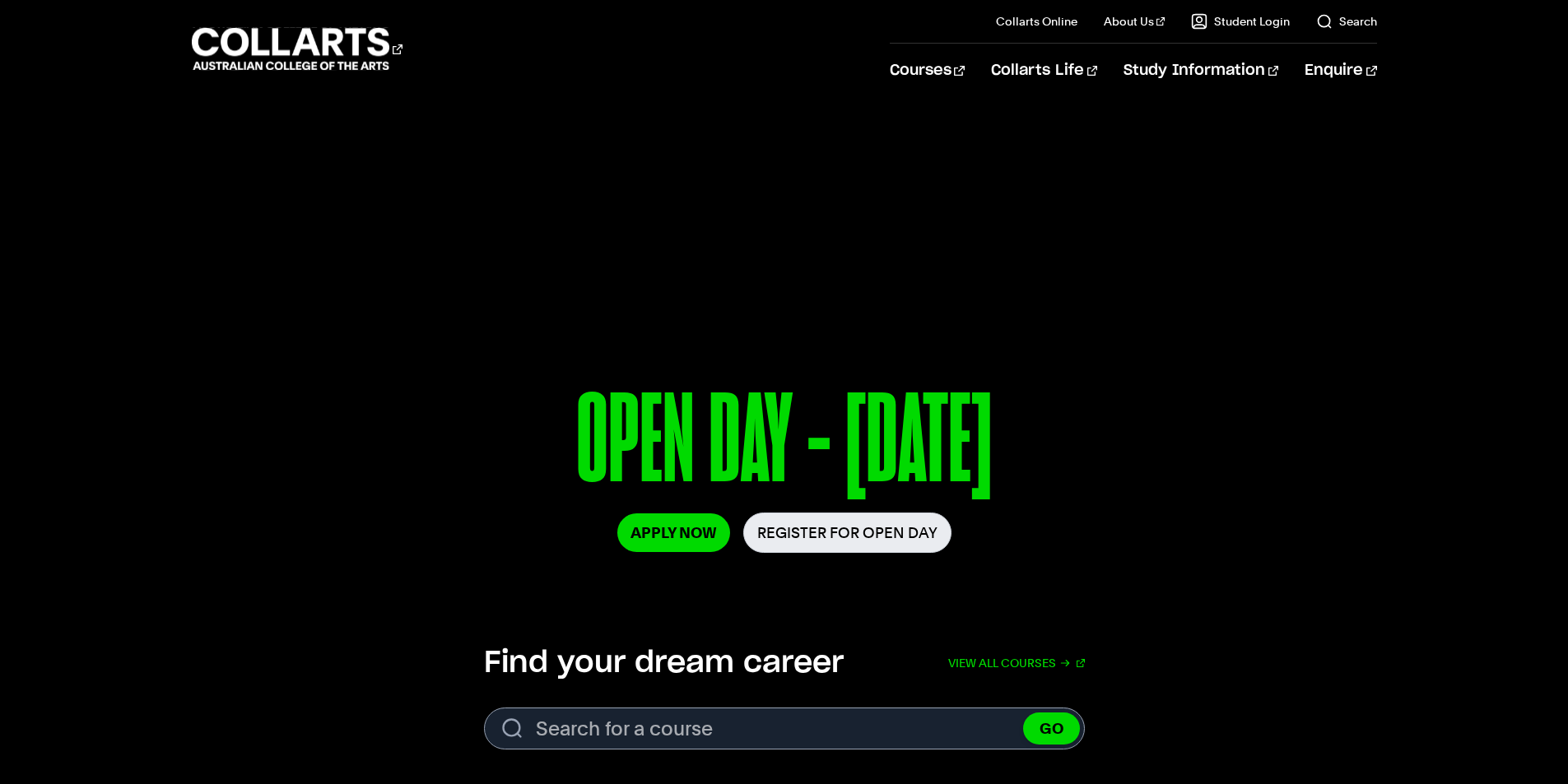
click at [1167, 492] on p "OPEN DAY - 30 AUG" at bounding box center [784, 445] width 919 height 136
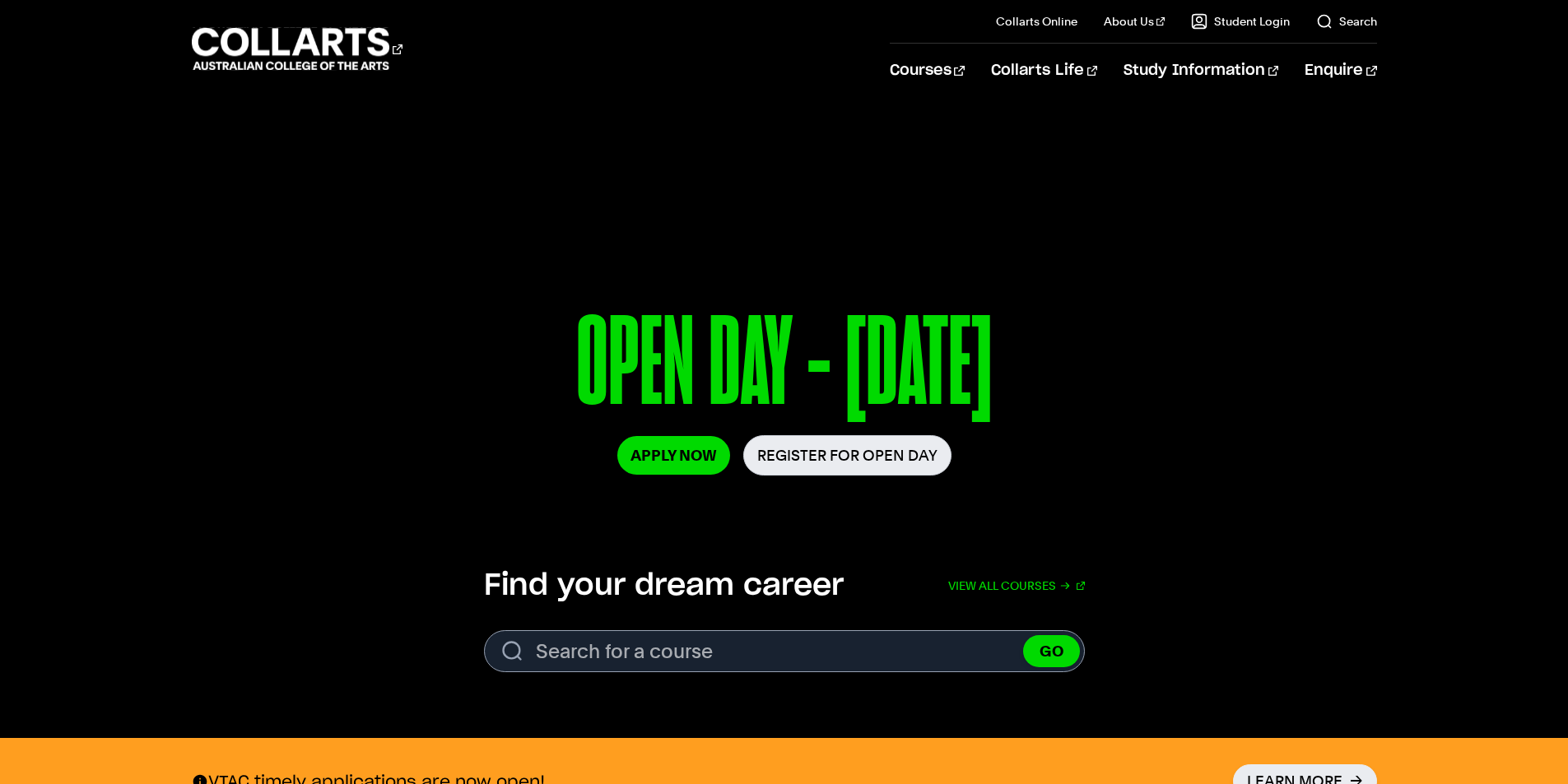
scroll to position [412, 0]
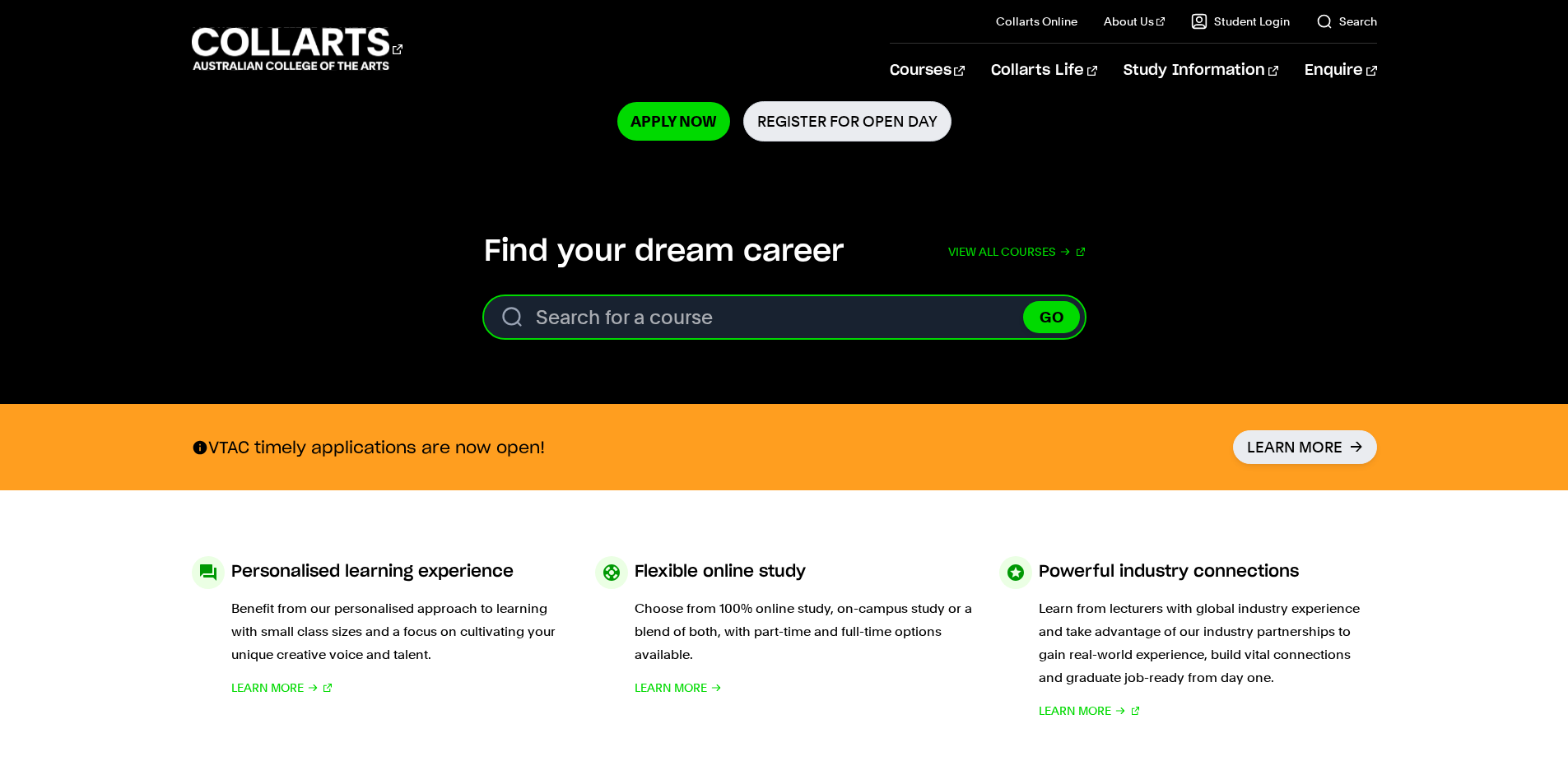
click at [962, 313] on input "Search for a course" at bounding box center [784, 317] width 601 height 42
type input "sound production"
click at [1023, 301] on button "GO" at bounding box center [1050, 317] width 56 height 32
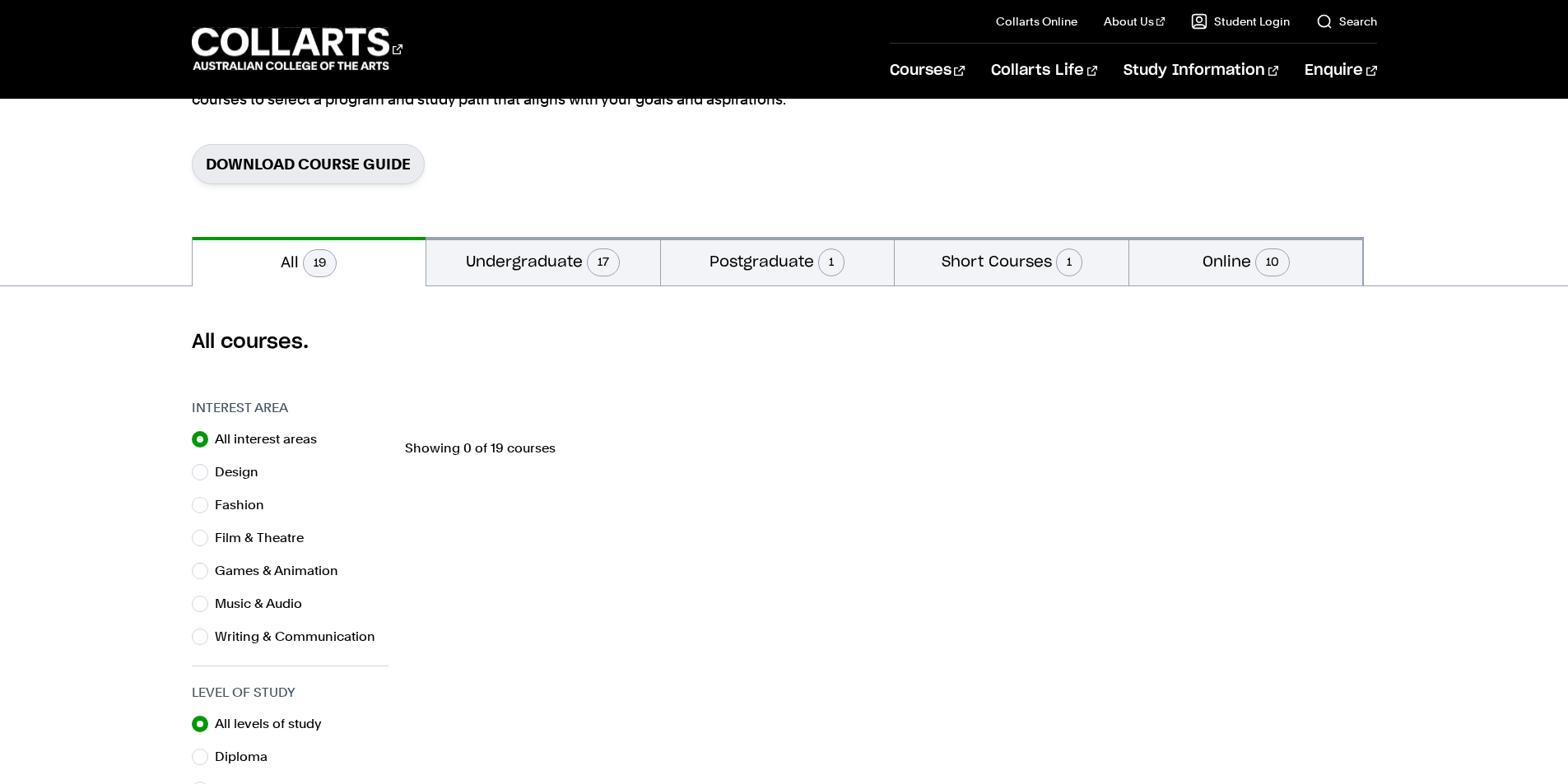
scroll to position [82, 0]
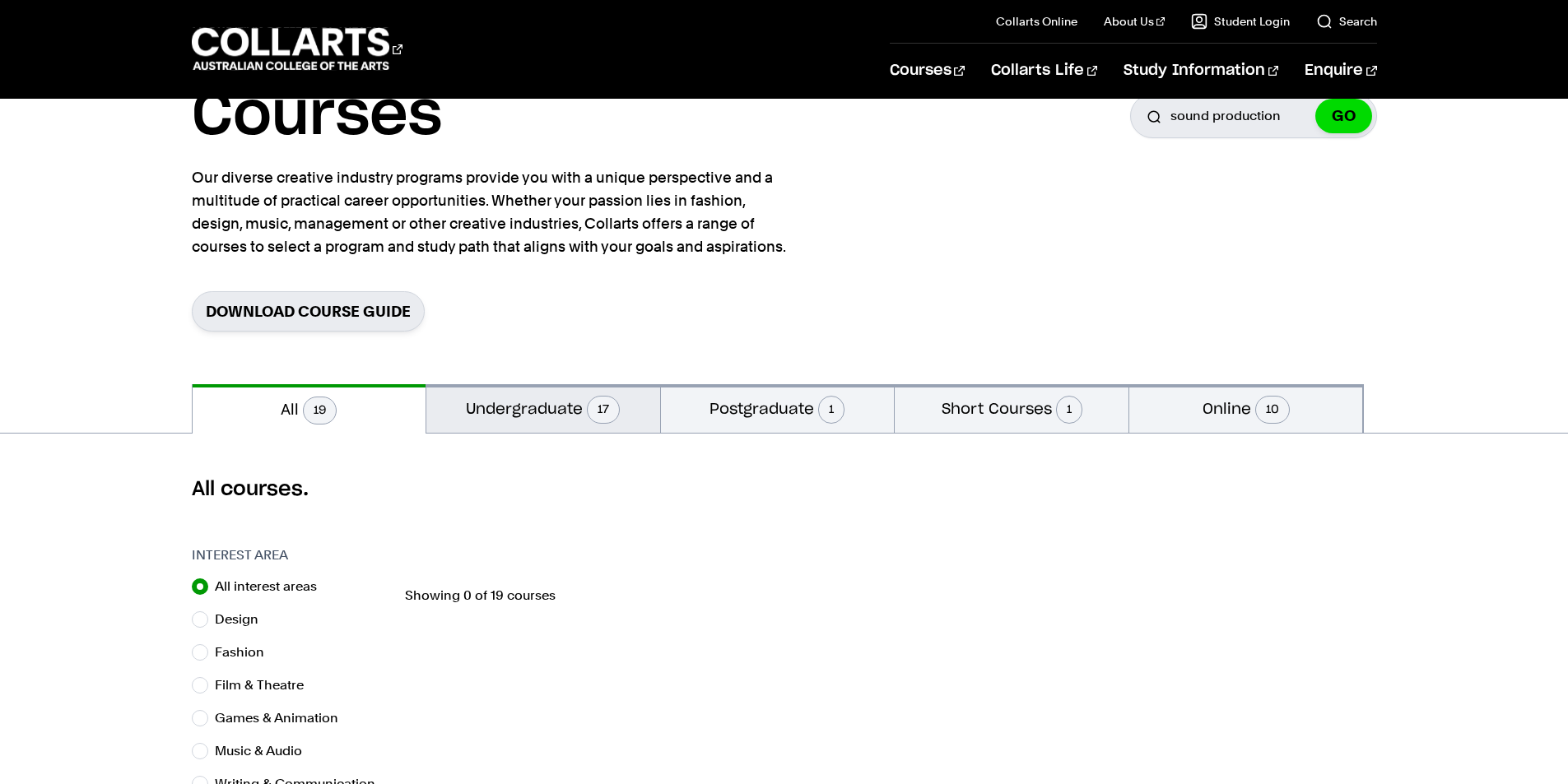
click at [545, 413] on button "Undergraduate 17" at bounding box center [542, 409] width 234 height 49
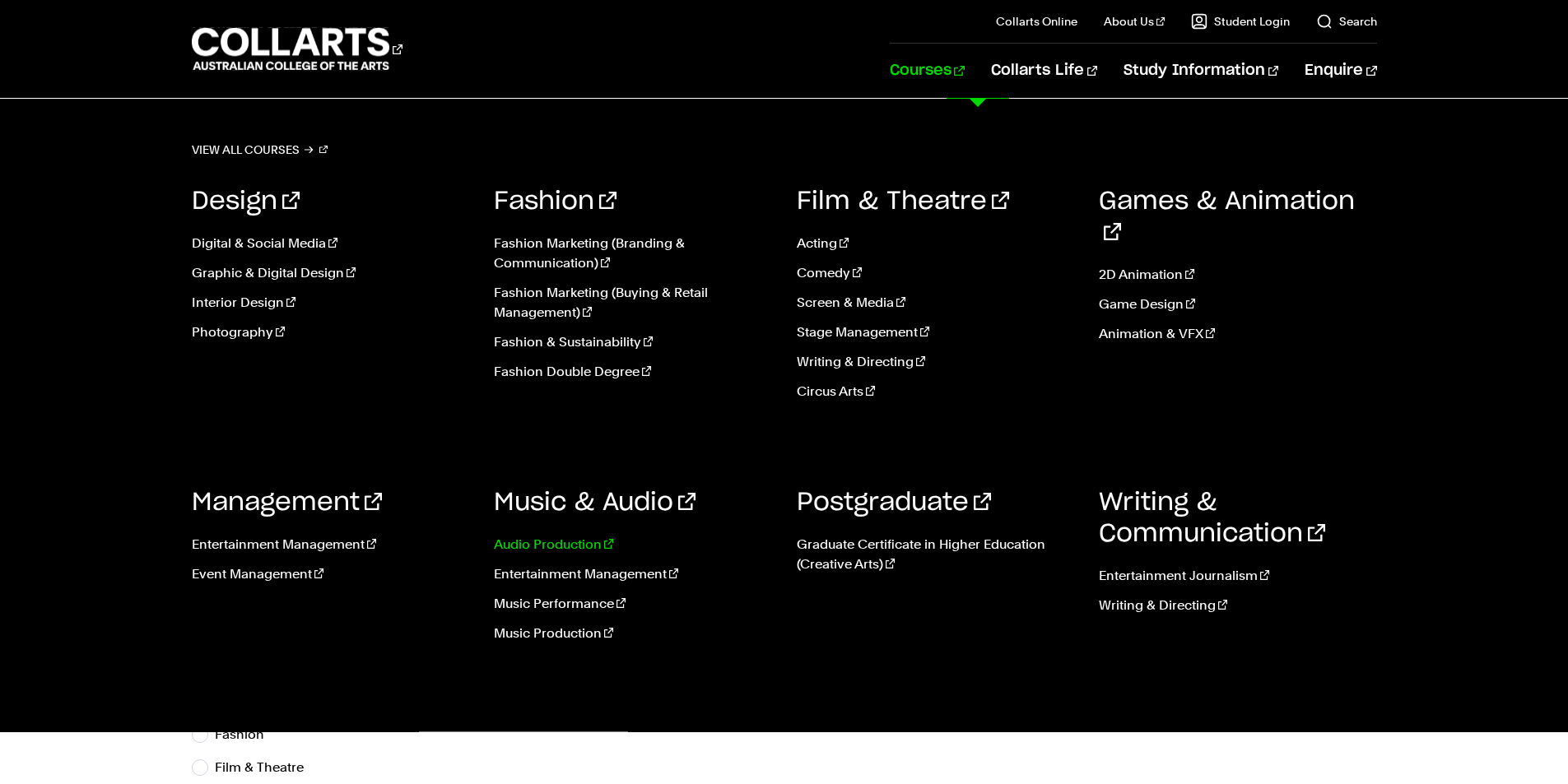
click at [583, 552] on link "Audio Production" at bounding box center [632, 544] width 278 height 20
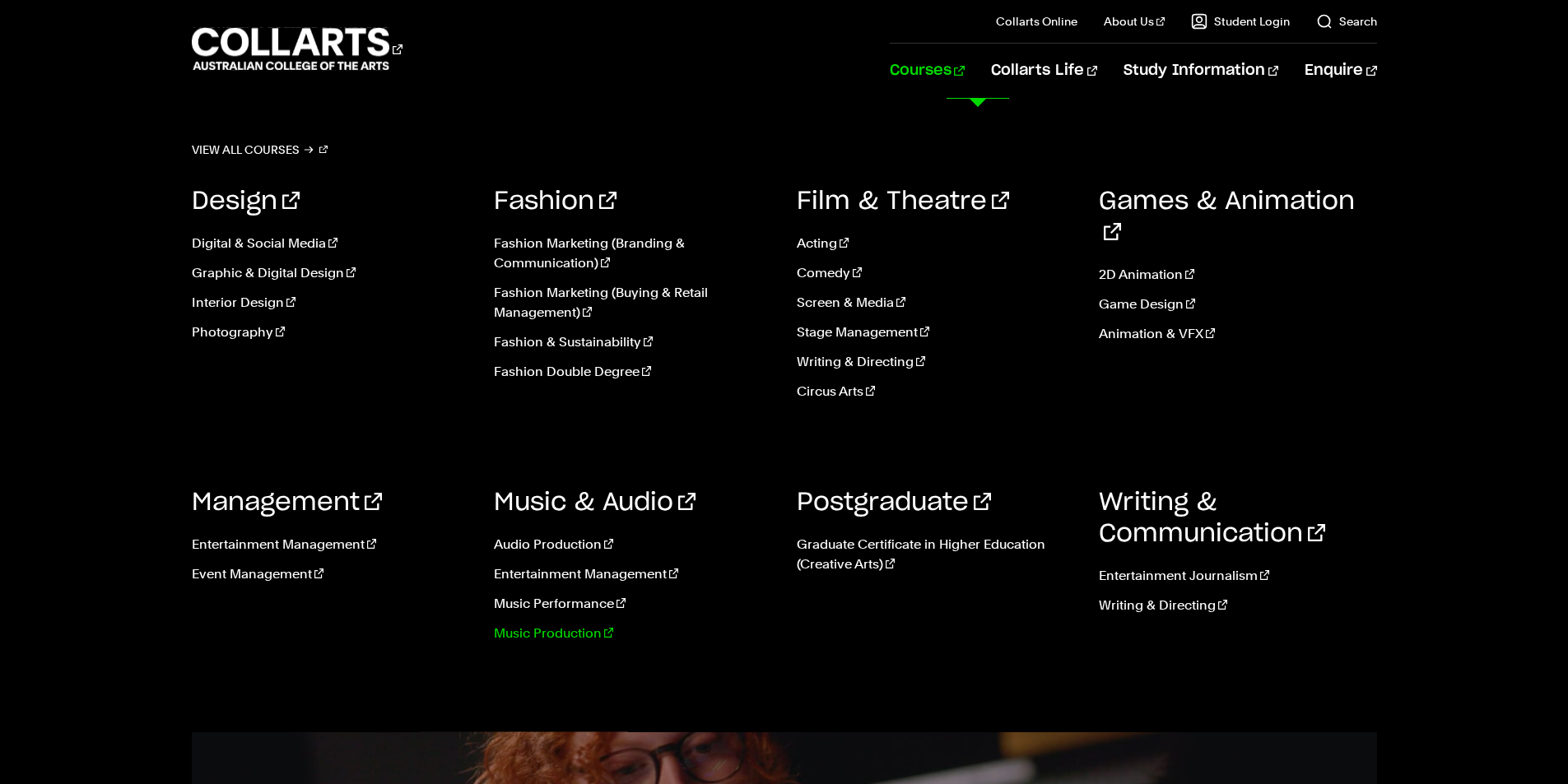
click at [593, 636] on link "Music Production" at bounding box center [632, 633] width 278 height 20
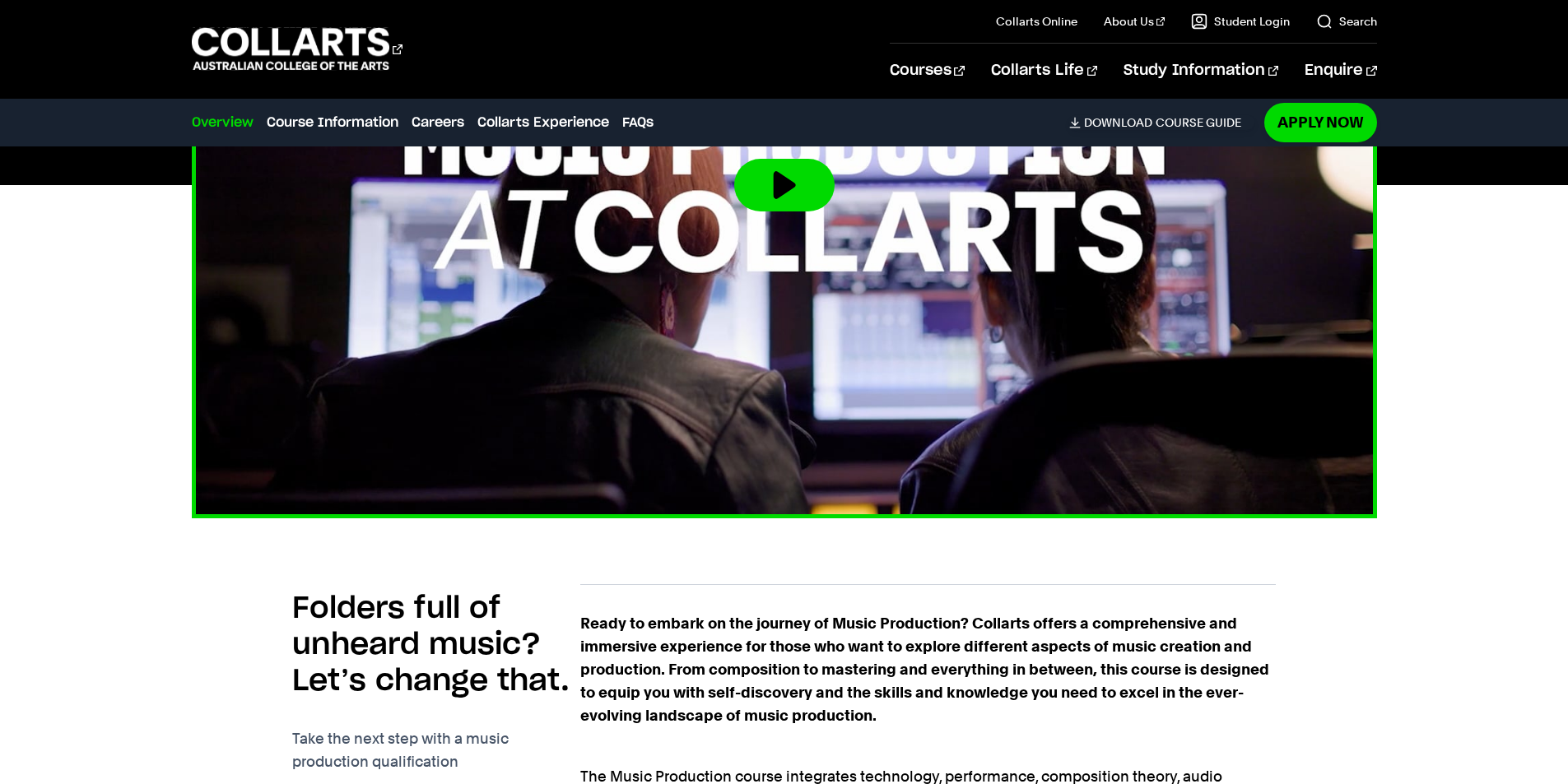
scroll to position [494, 0]
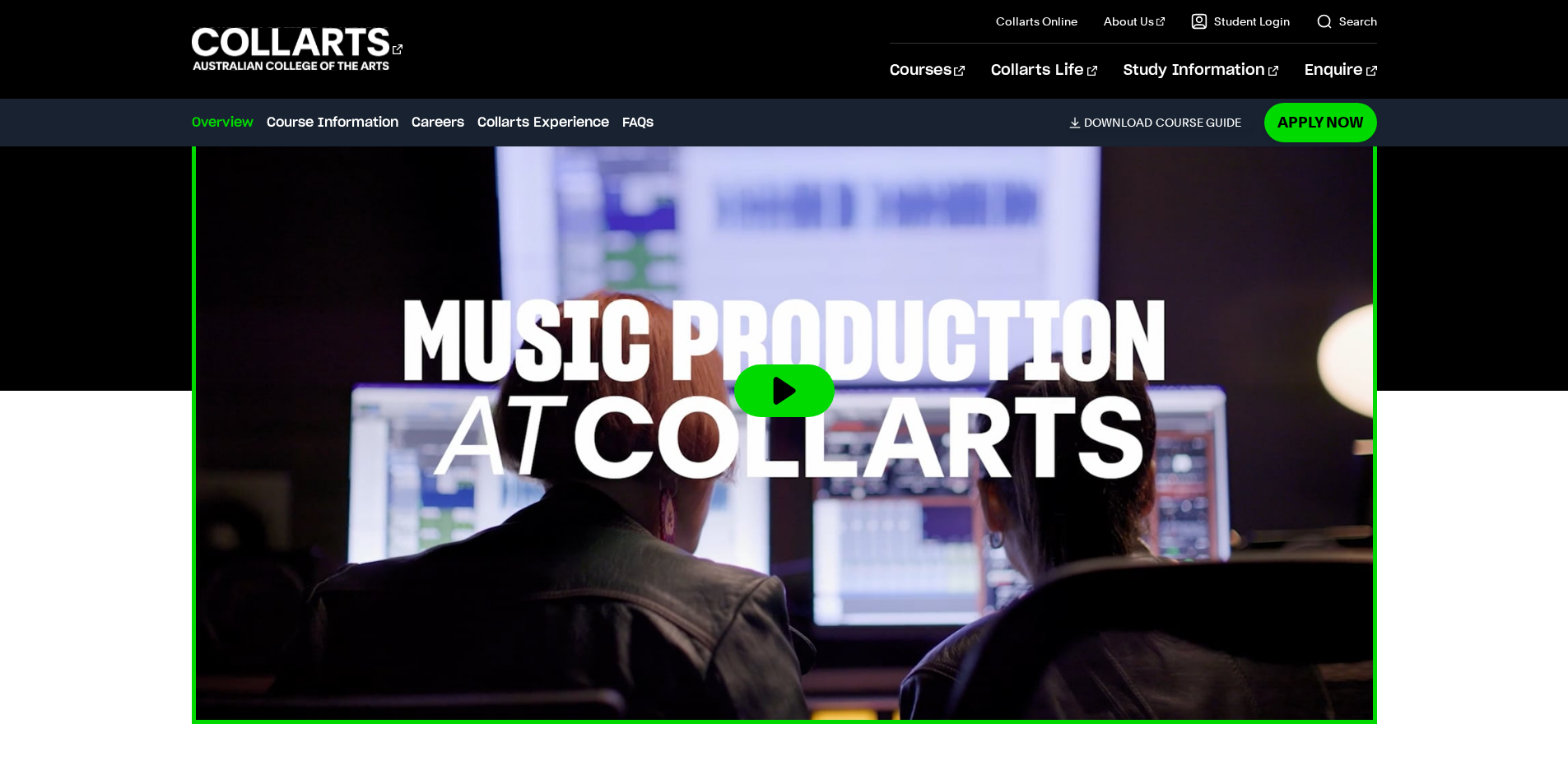
click at [783, 420] on img at bounding box center [784, 392] width 1303 height 733
click at [782, 397] on button at bounding box center [784, 391] width 100 height 53
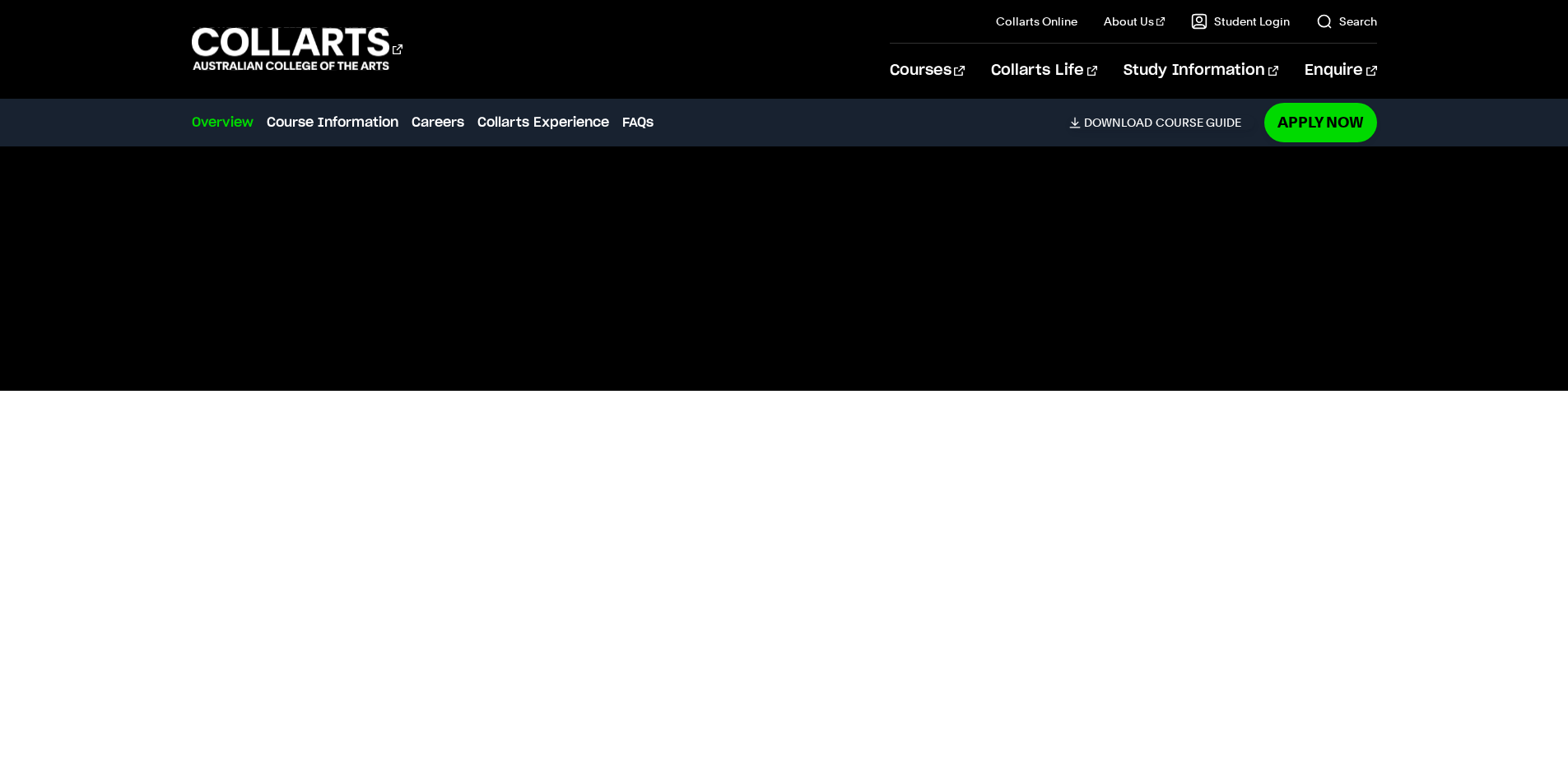
click at [103, 465] on div at bounding box center [784, 391] width 1451 height 667
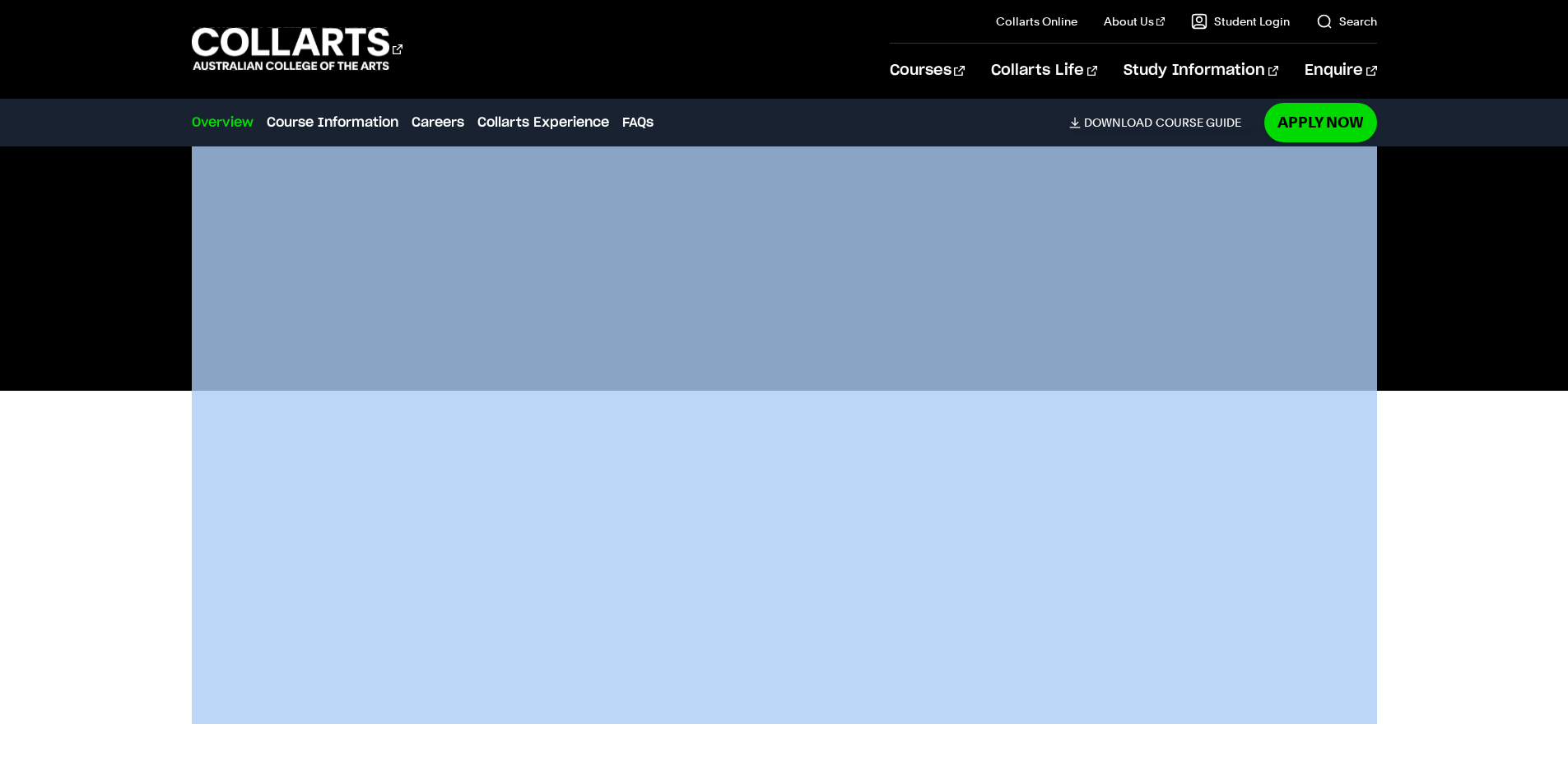
click at [103, 465] on div at bounding box center [784, 391] width 1451 height 667
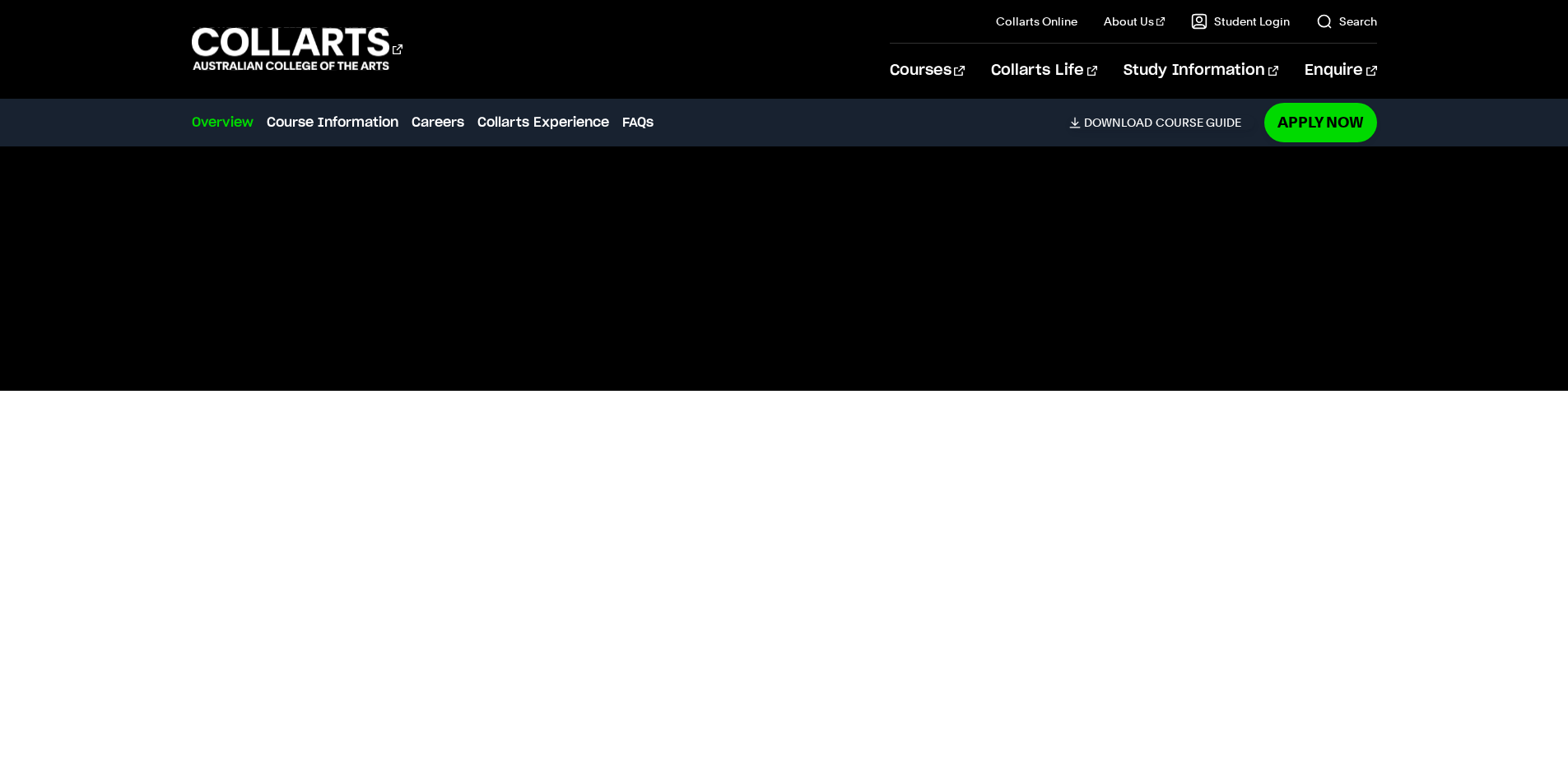
click at [103, 465] on div at bounding box center [784, 391] width 1451 height 667
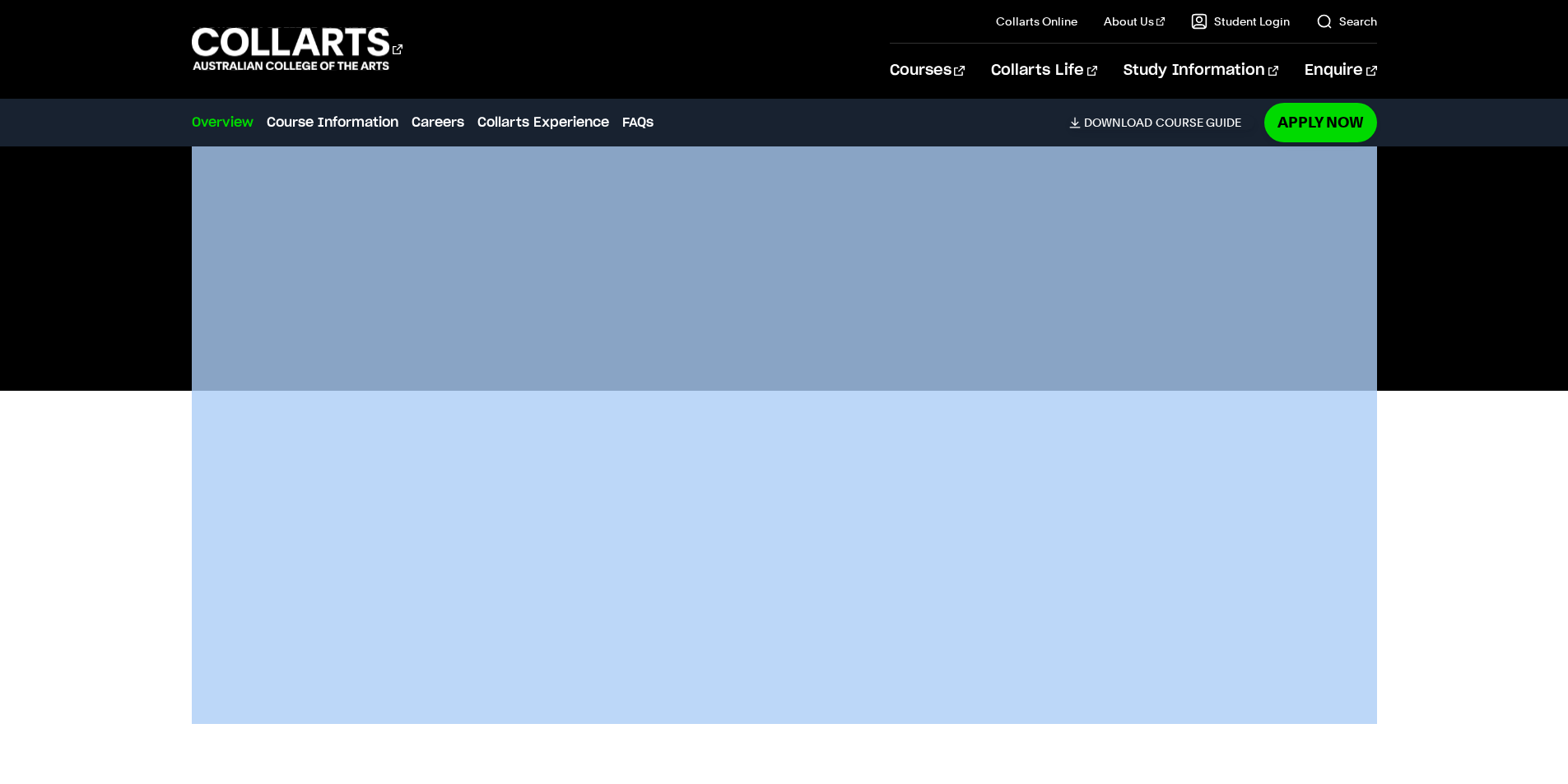
click at [103, 465] on div at bounding box center [784, 391] width 1451 height 667
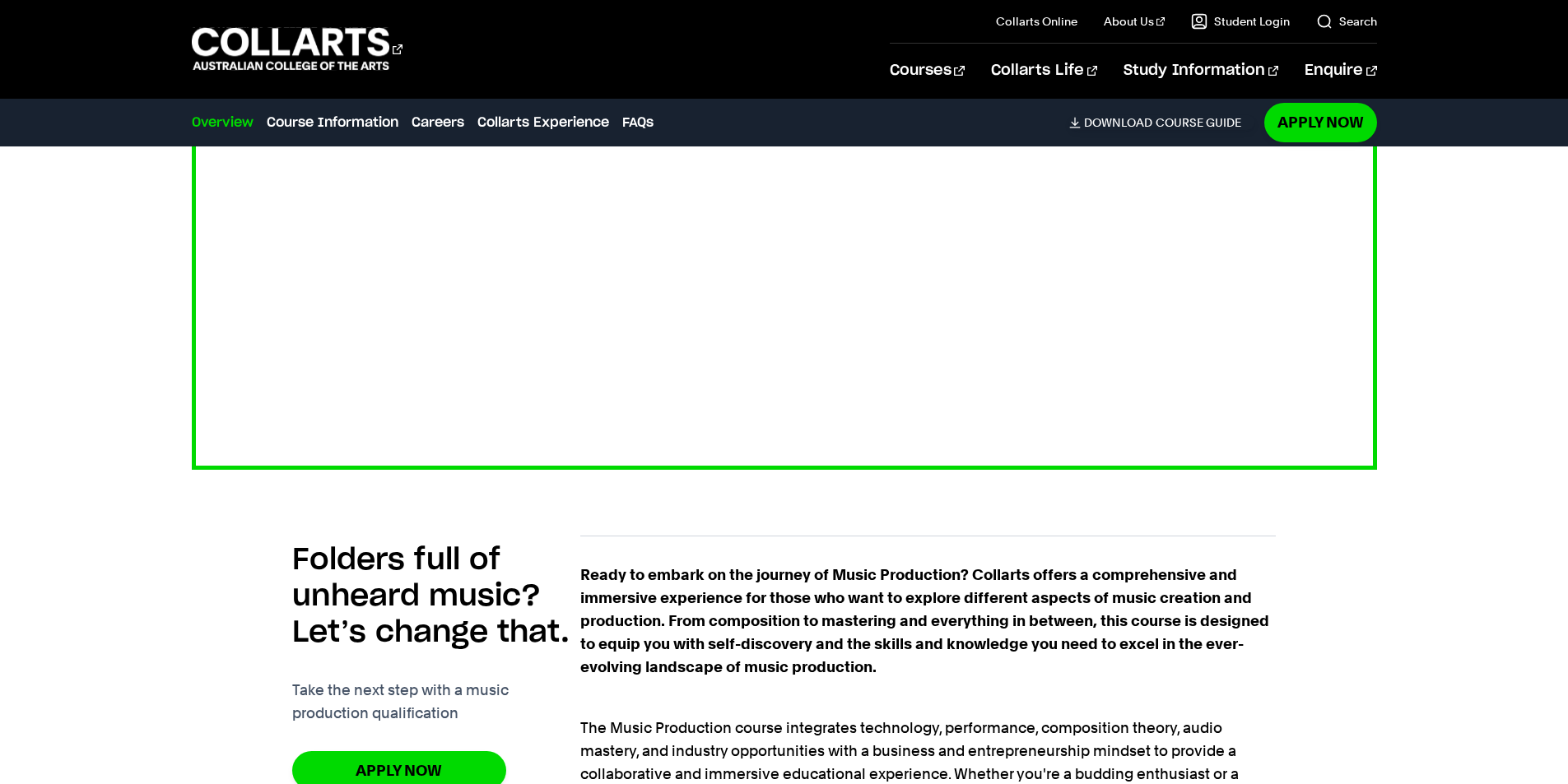
scroll to position [741, 0]
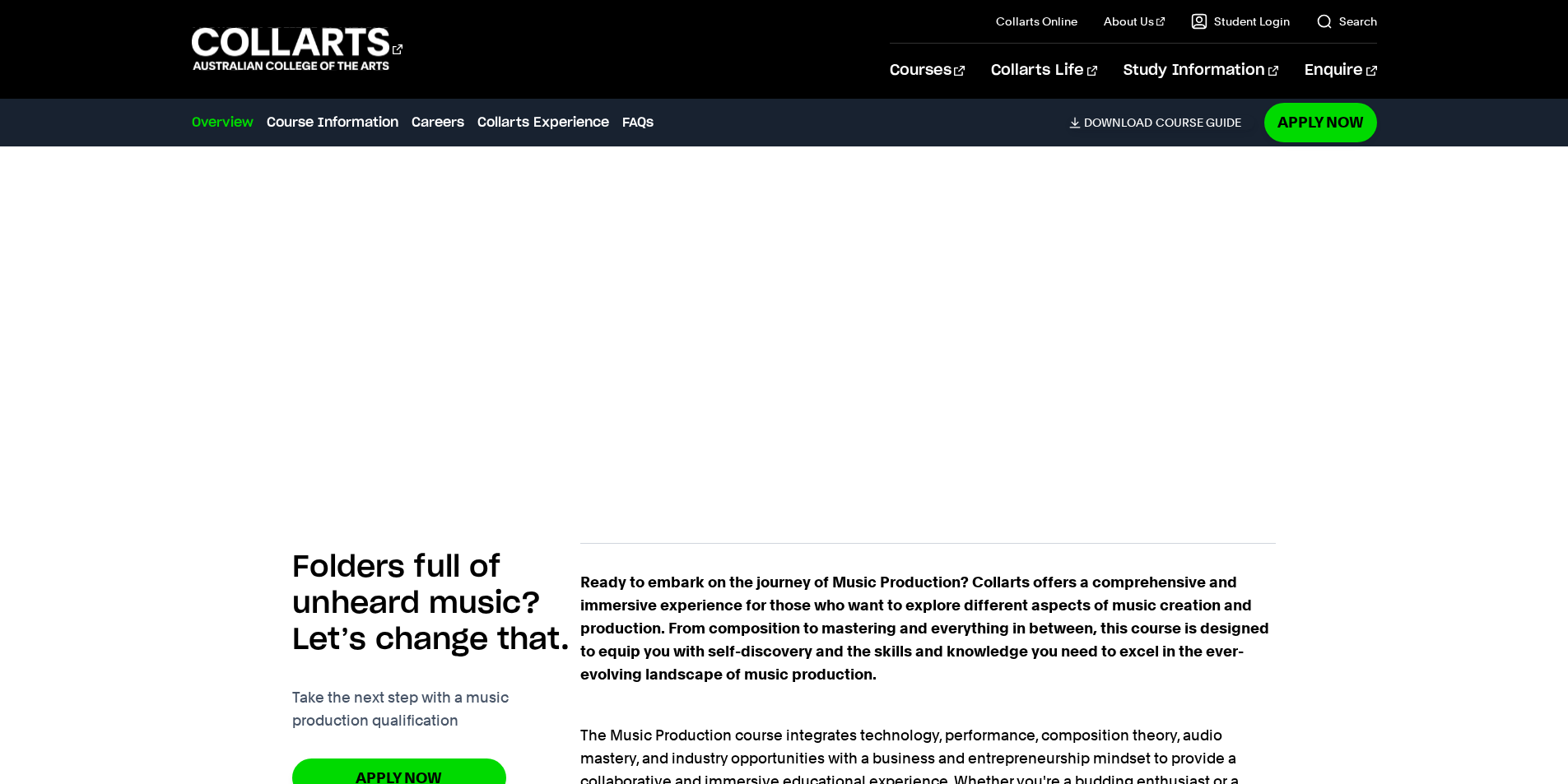
click at [180, 465] on div at bounding box center [784, 144] width 1451 height 667
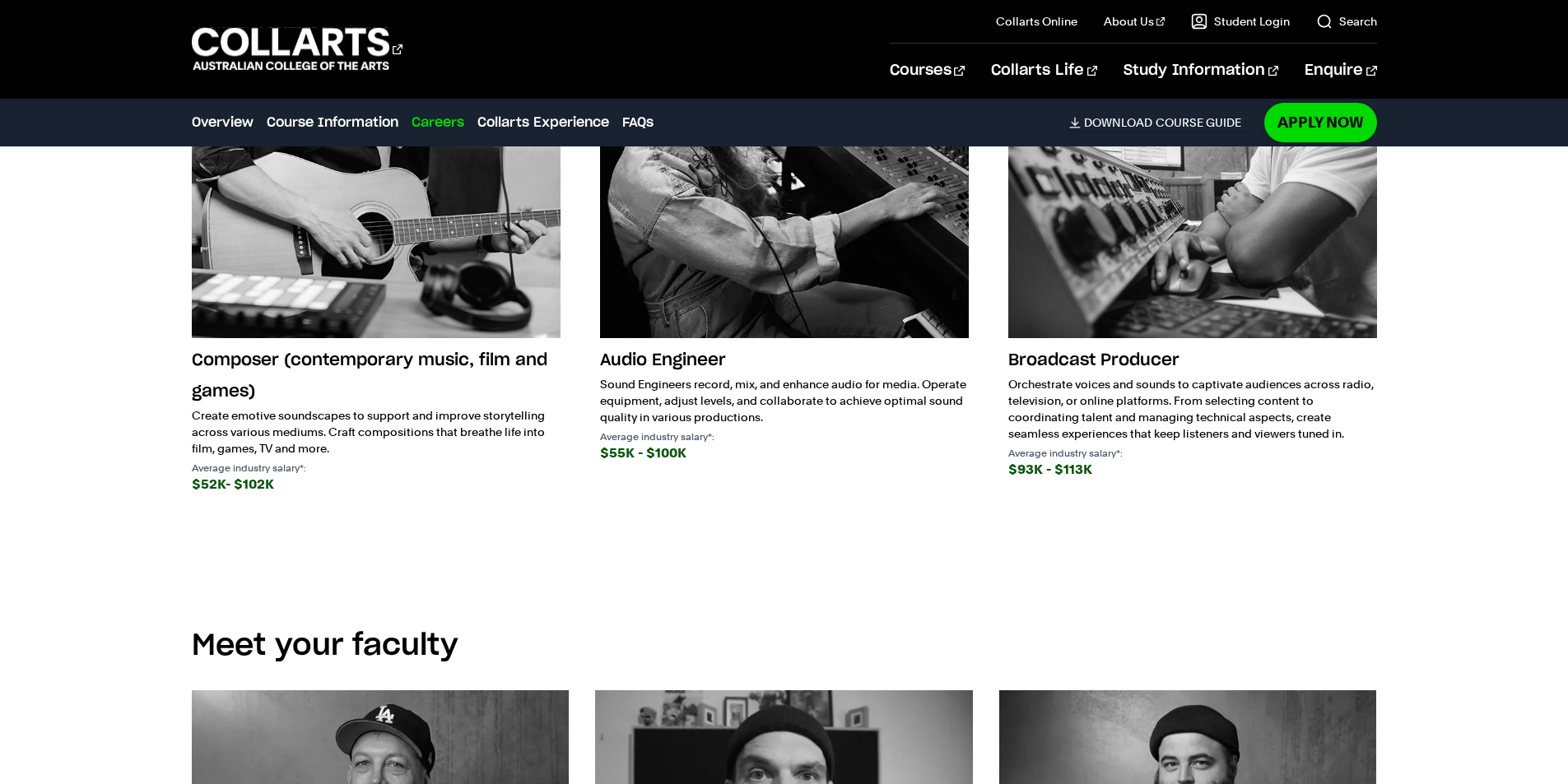
scroll to position [3045, 0]
click at [645, 441] on div "$55K - $100K" at bounding box center [784, 453] width 369 height 23
click at [820, 537] on section "Future Careers You know what you love to do, but how does that translate to a j…" at bounding box center [784, 177] width 1185 height 837
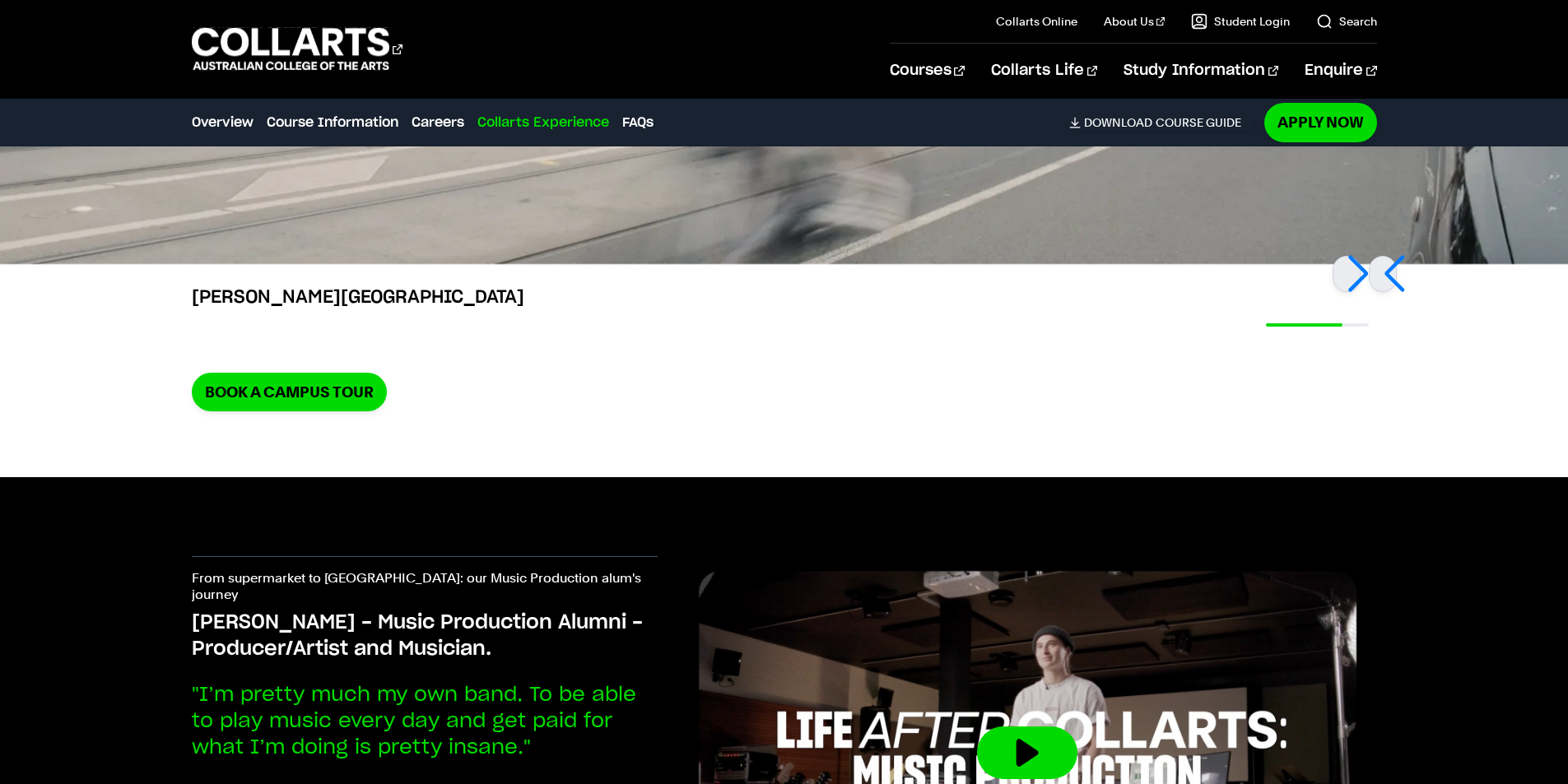
scroll to position [5185, 0]
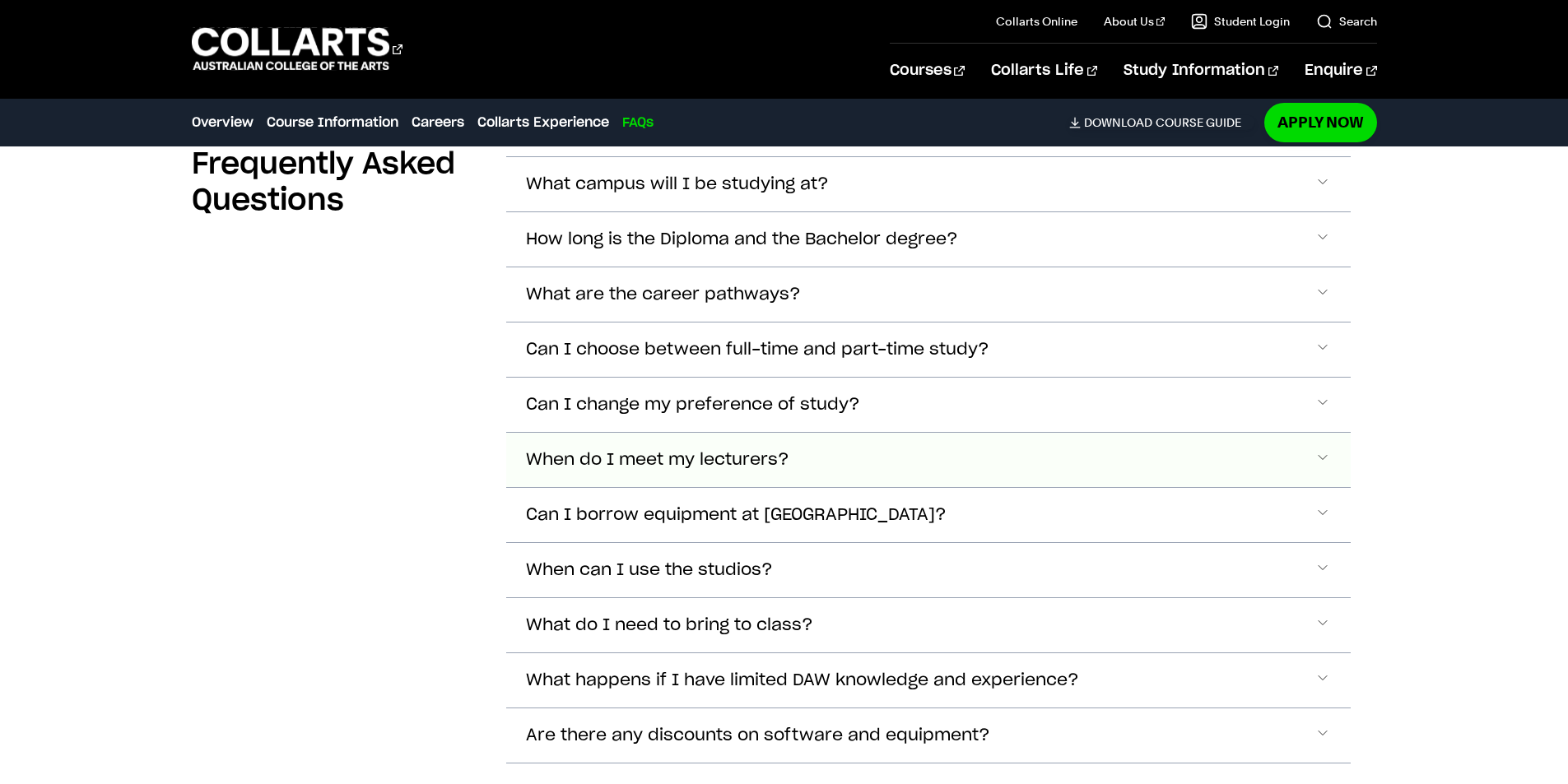
click at [726, 212] on button "When do I meet my lecturers?" at bounding box center [928, 184] width 844 height 54
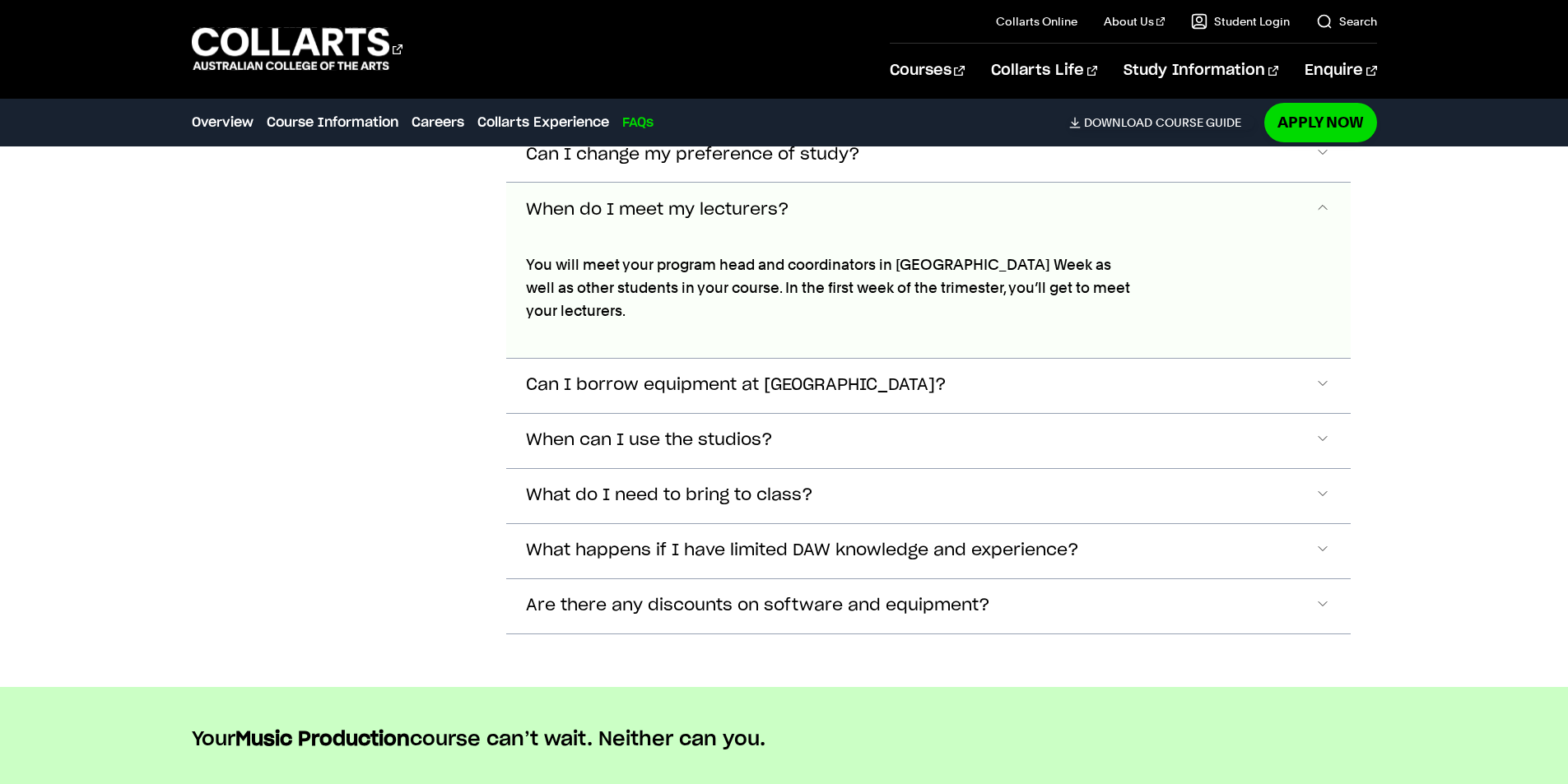
scroll to position [6348, 0]
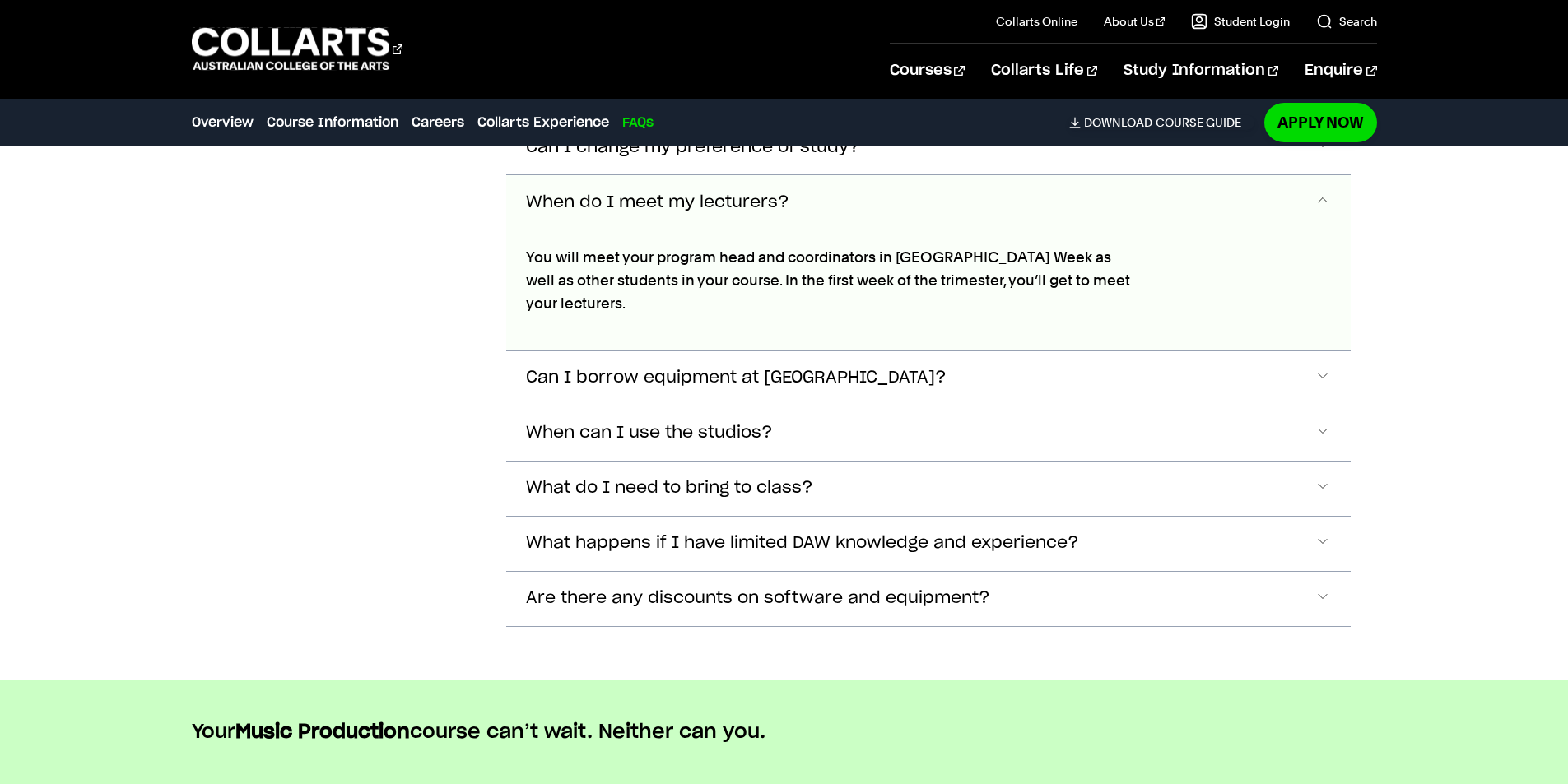
click at [712, 194] on button "When do I meet my lecturers?" at bounding box center [928, 202] width 844 height 54
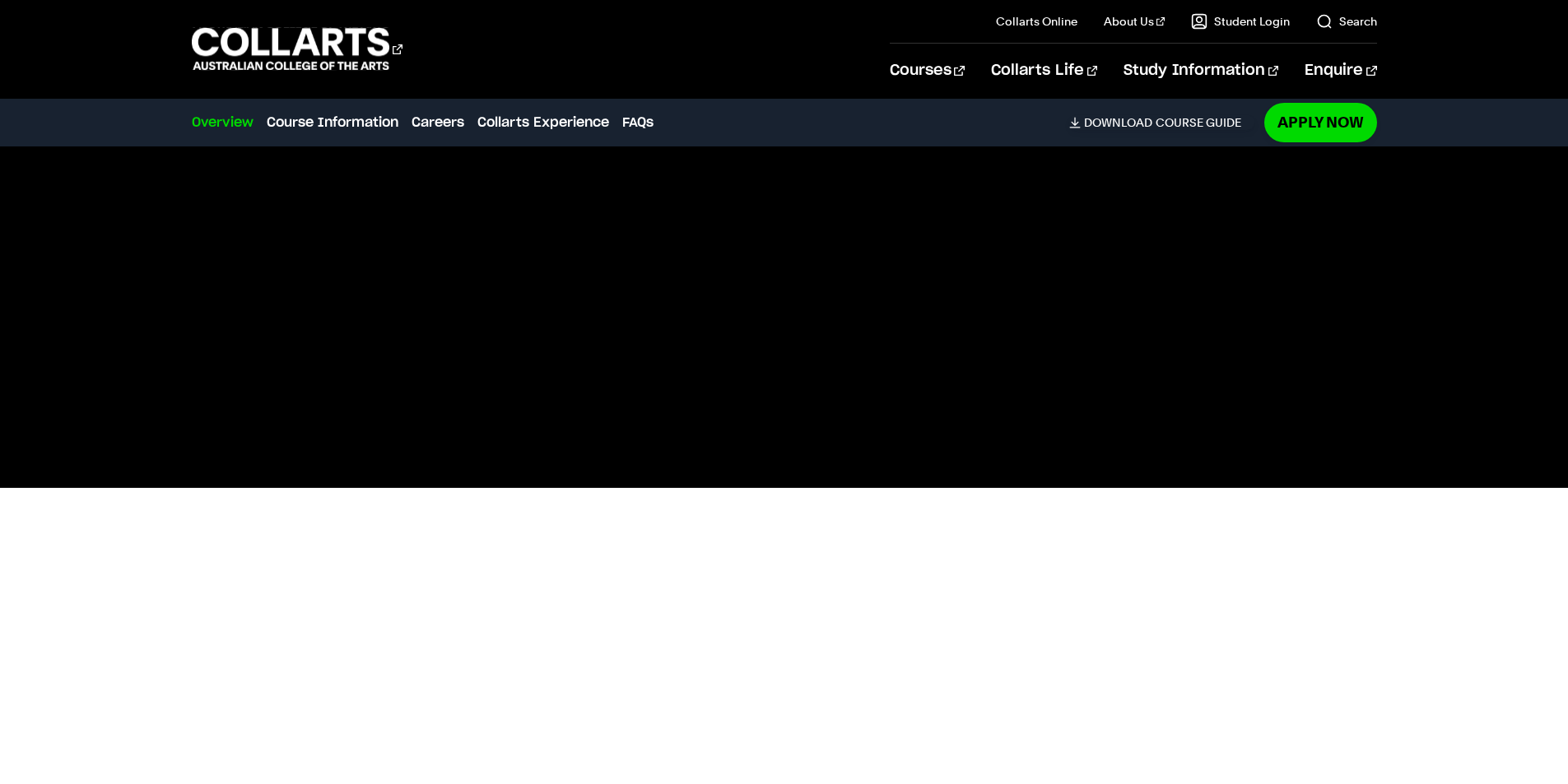
drag, startPoint x: 404, startPoint y: 545, endPoint x: 426, endPoint y: 325, distance: 221.1
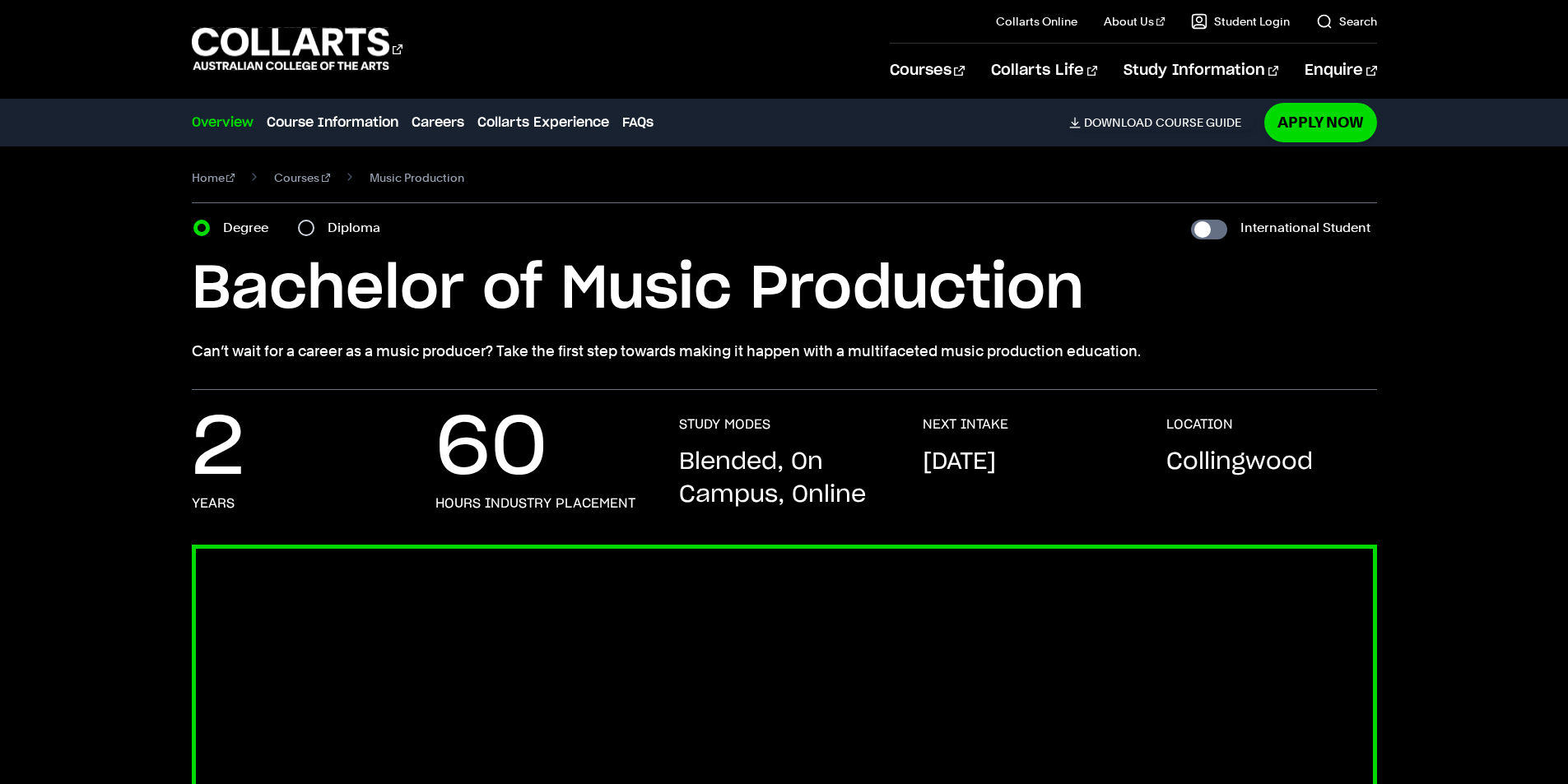
scroll to position [0, 0]
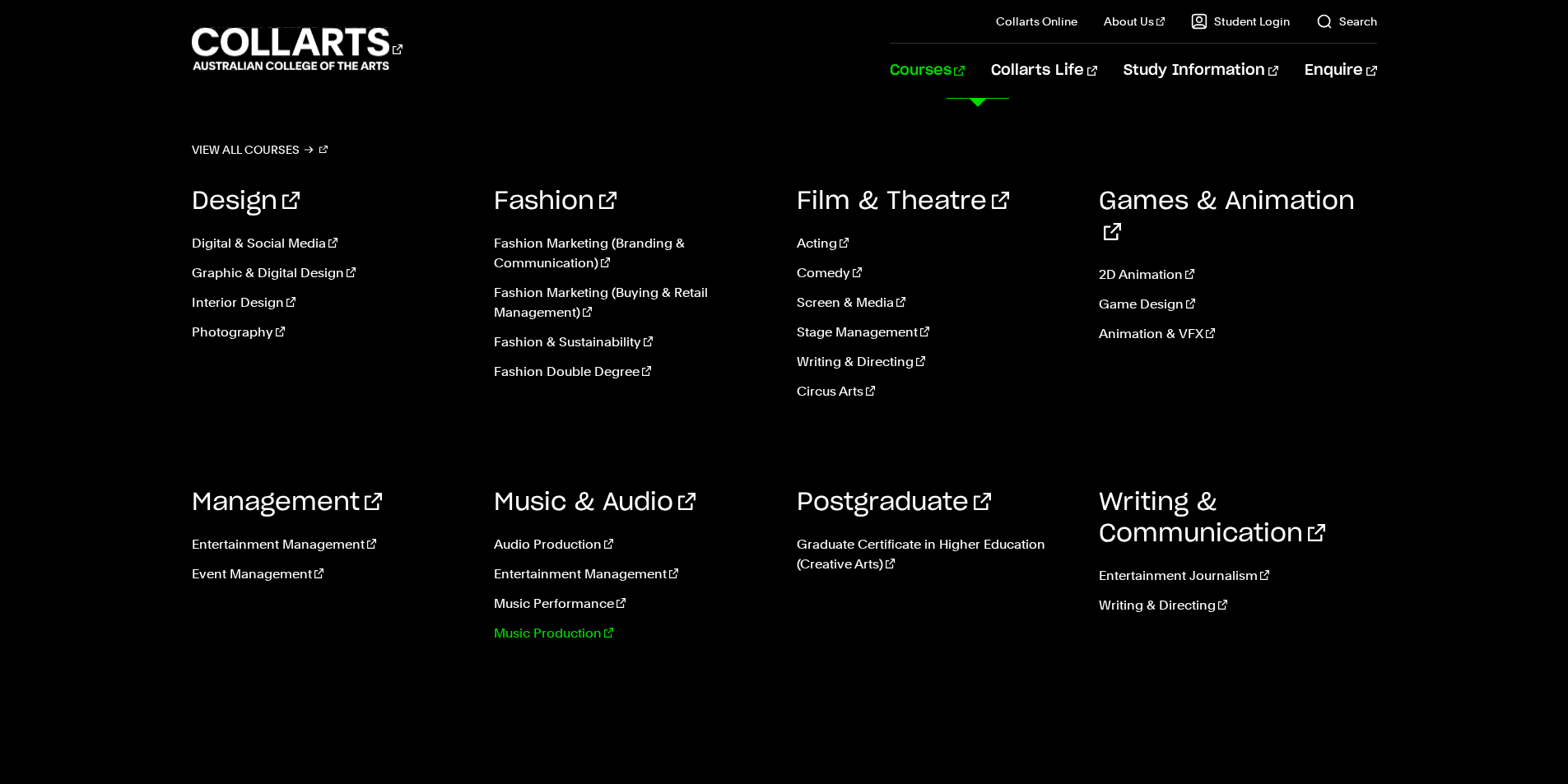
click at [589, 632] on link "Music Production" at bounding box center [632, 633] width 278 height 20
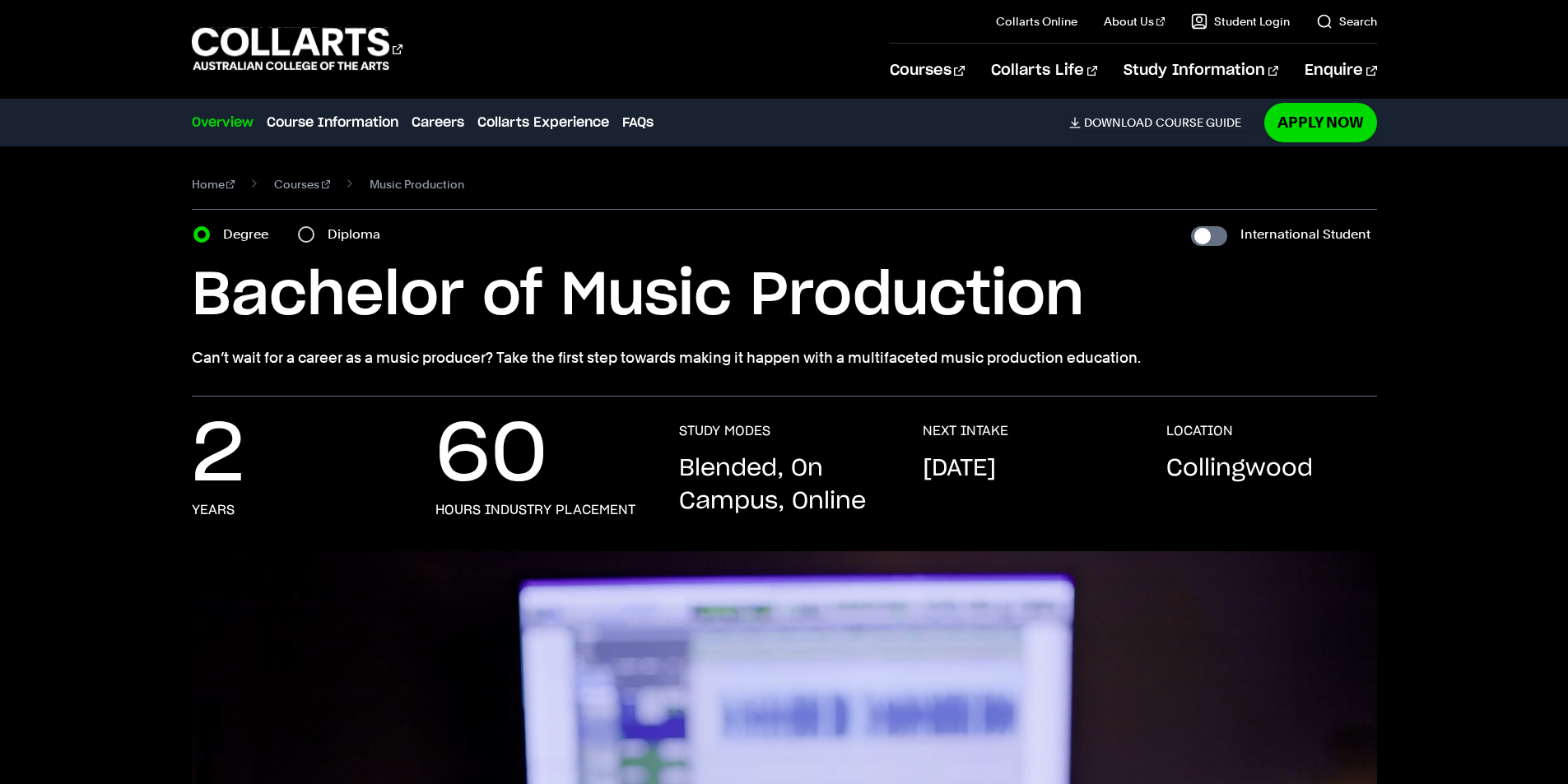
click at [313, 219] on section "Home Courses Music Production Course variant Degree Diploma International Stude…" at bounding box center [784, 271] width 1185 height 250
click at [319, 238] on div "Diploma" at bounding box center [344, 235] width 93 height 23
click at [307, 235] on input "Diploma" at bounding box center [306, 234] width 16 height 16
radio input "true"
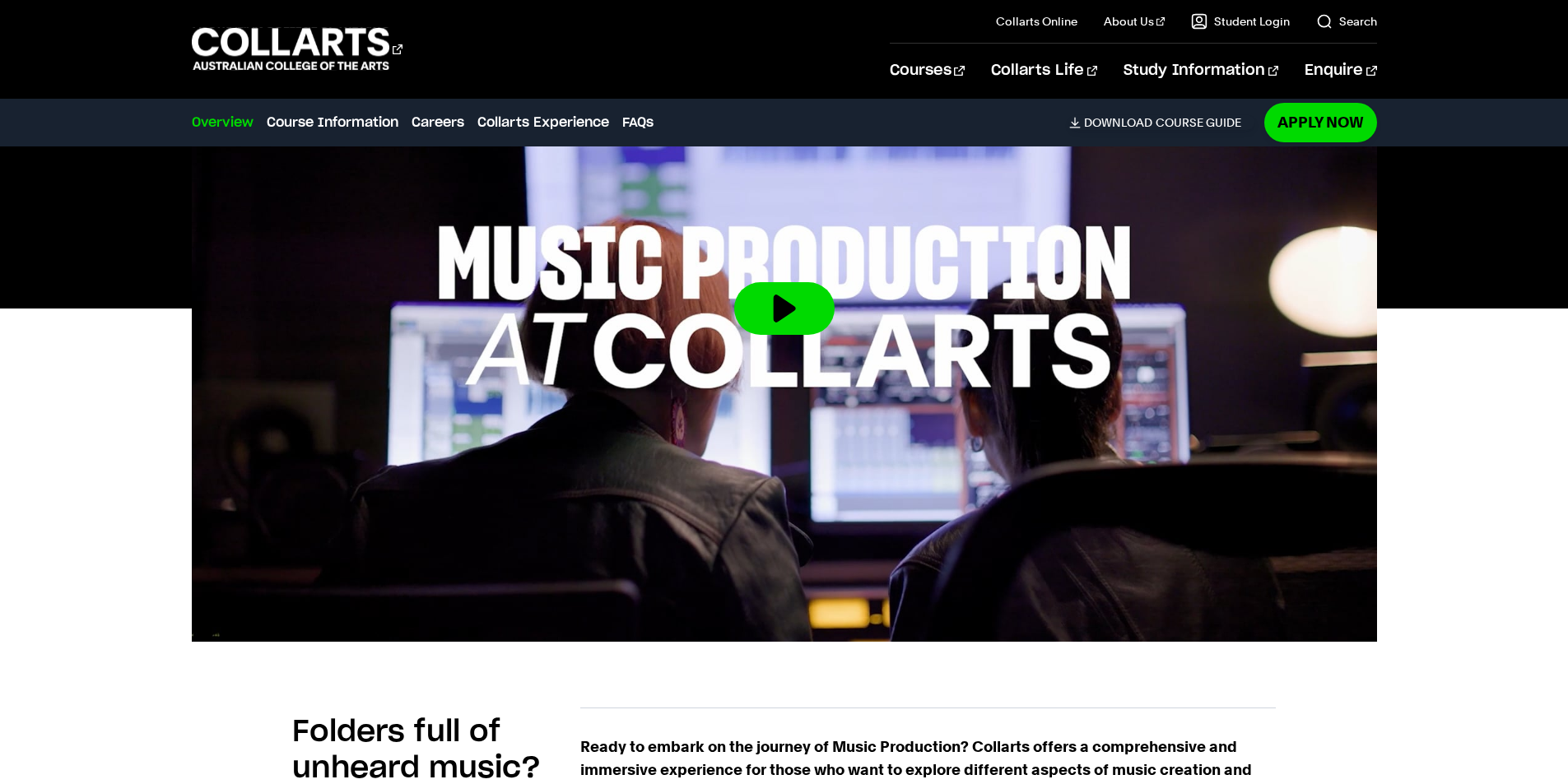
scroll to position [82, 0]
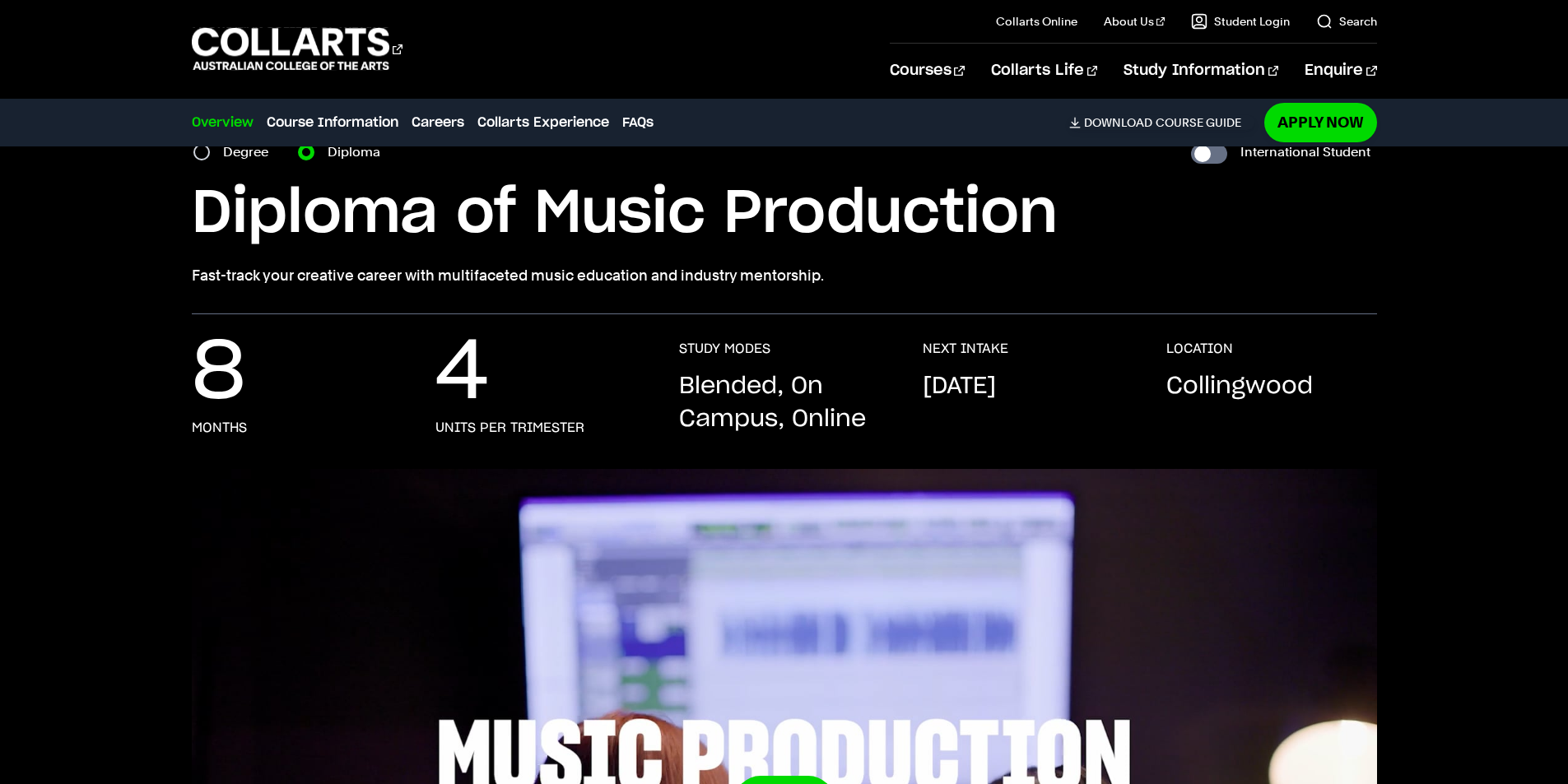
click at [932, 330] on div "8 months 4 units per trimester STUDY MODES Blended, On Campus, Online NEXT INTA…" at bounding box center [784, 392] width 1568 height 155
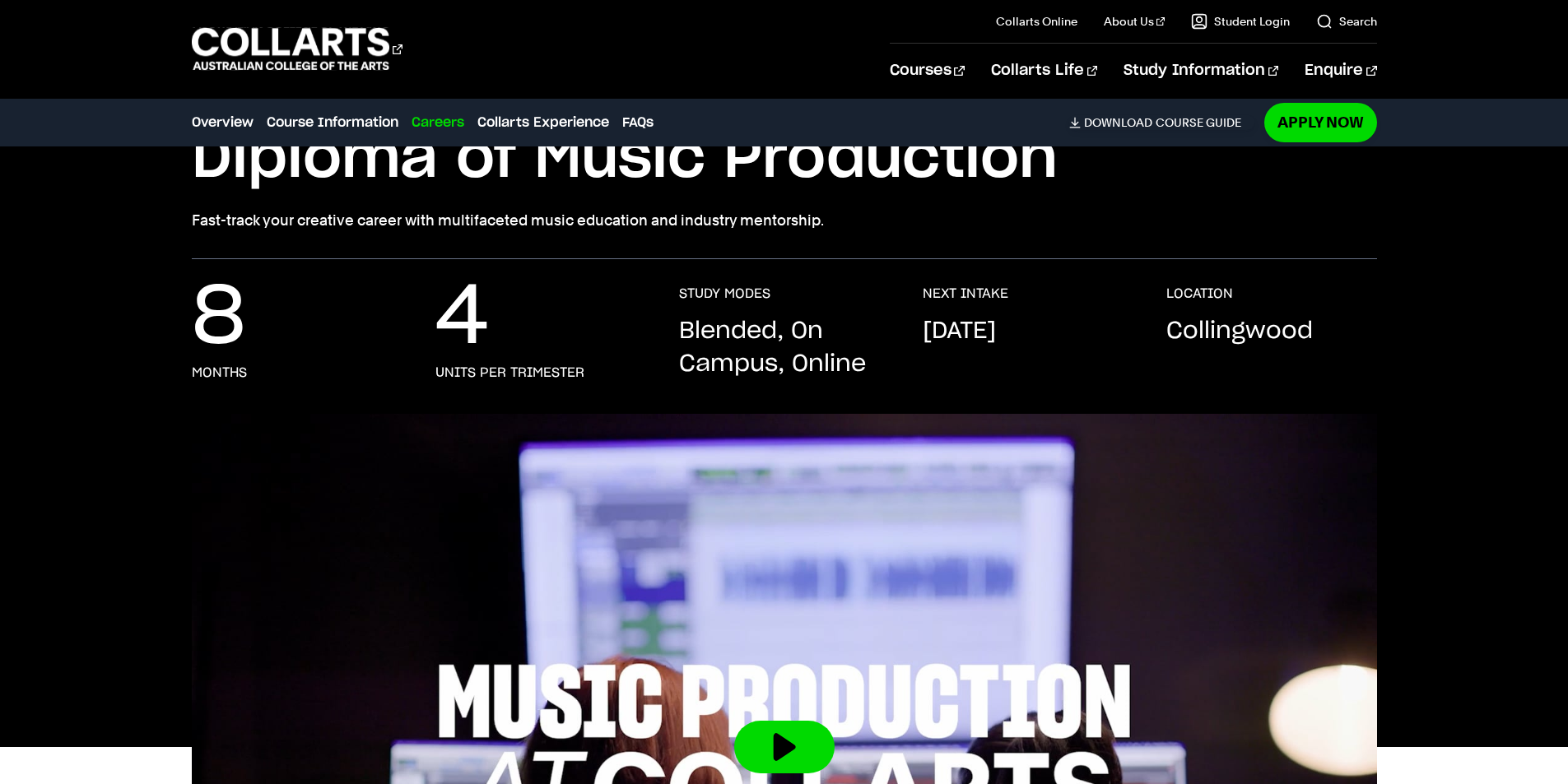
scroll to position [0, 0]
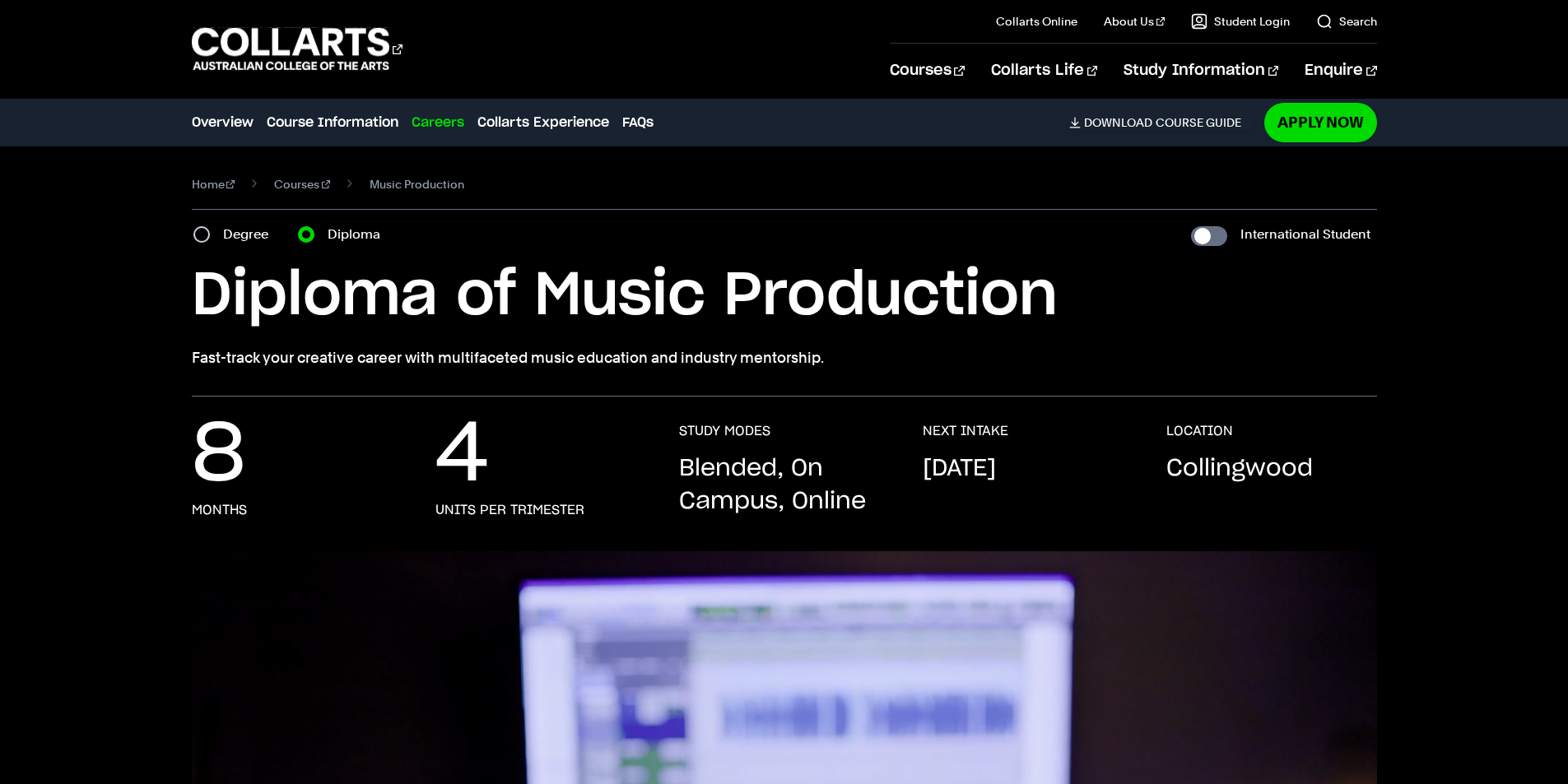
drag, startPoint x: 1391, startPoint y: 568, endPoint x: 1346, endPoint y: 269, distance: 302.4
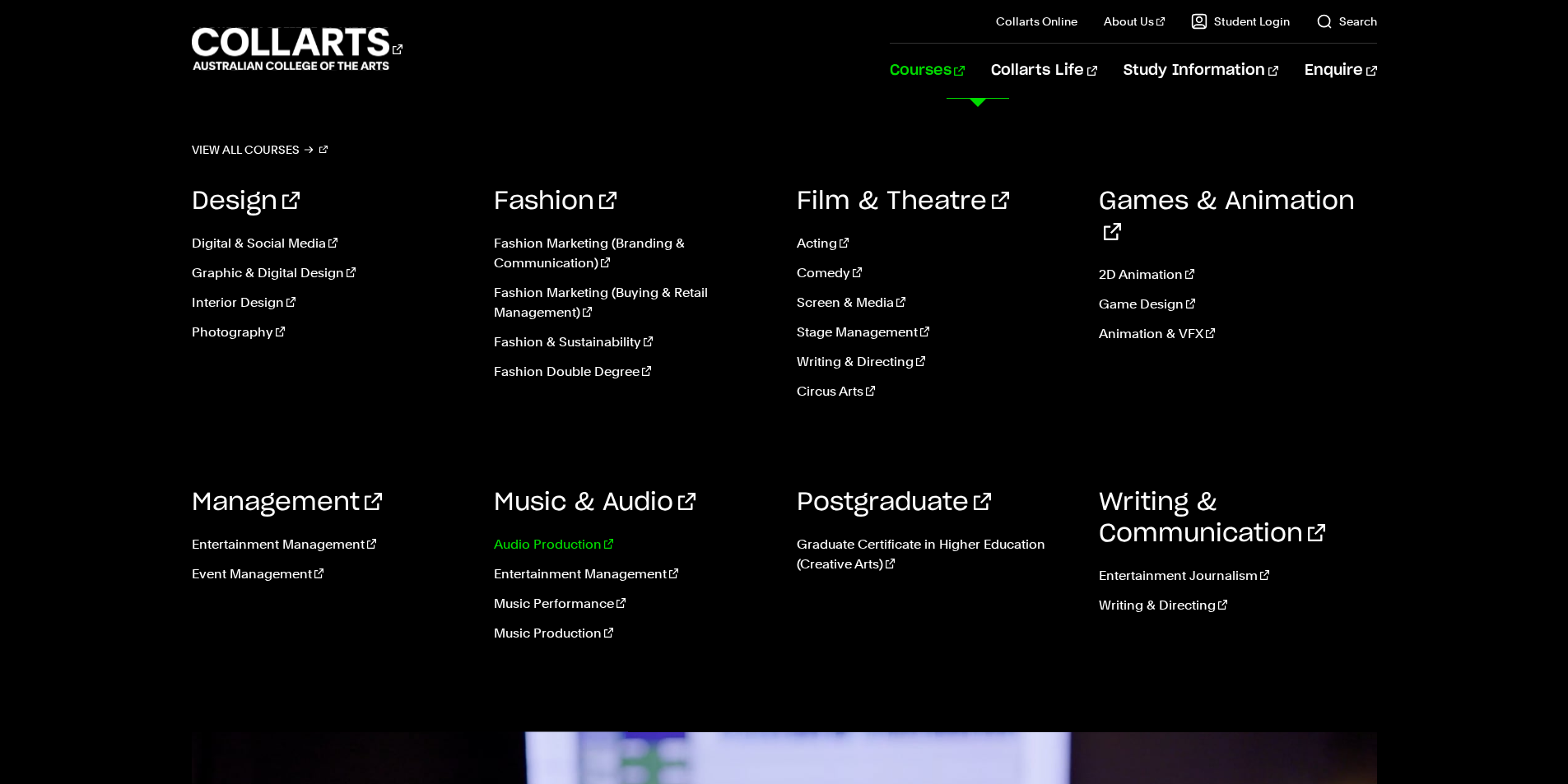
click at [563, 546] on link "Audio Production" at bounding box center [632, 544] width 278 height 20
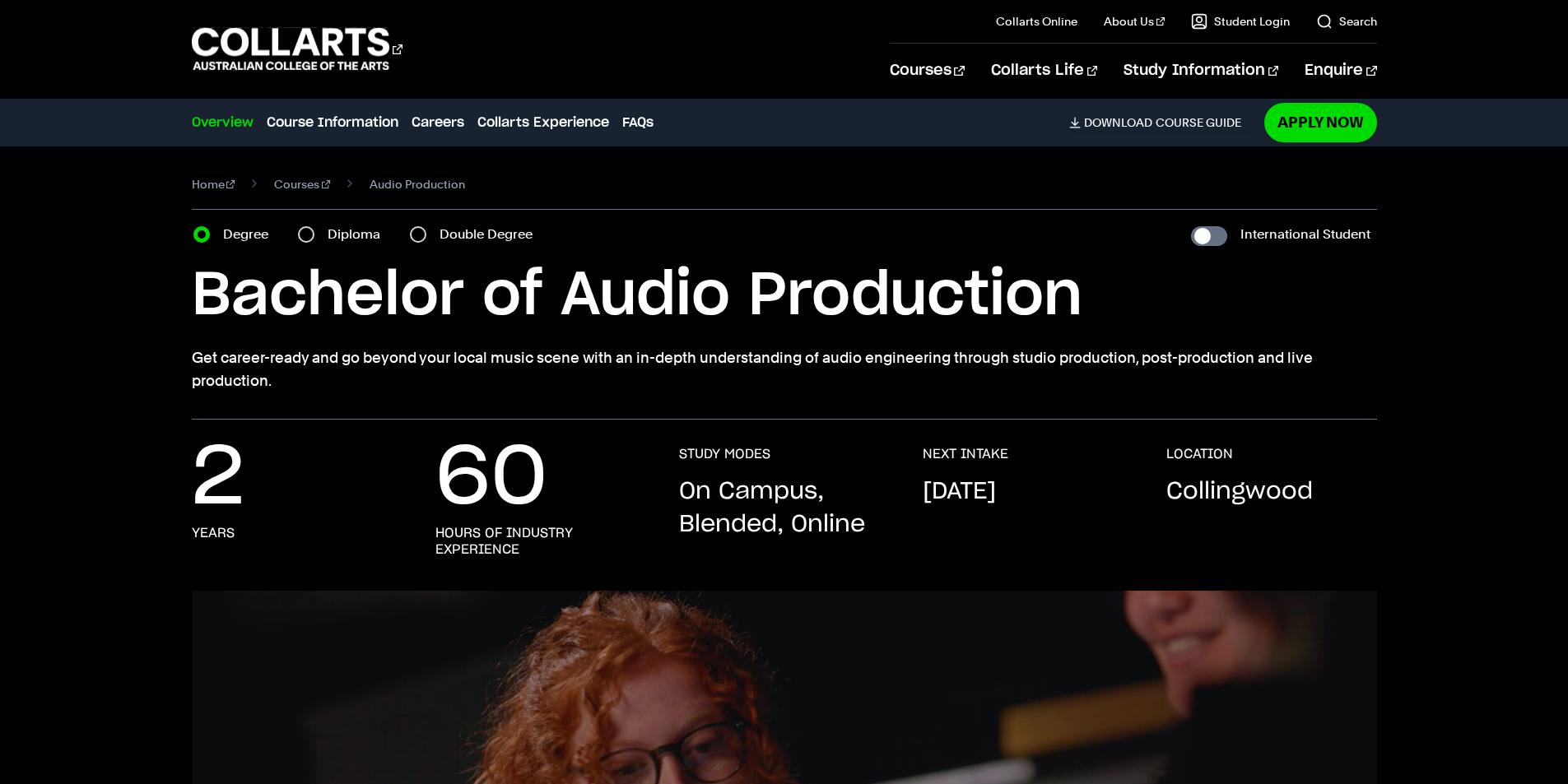
click at [328, 227] on label "Diploma" at bounding box center [359, 235] width 63 height 23
click at [314, 227] on input "Diploma" at bounding box center [306, 234] width 16 height 16
radio input "true"
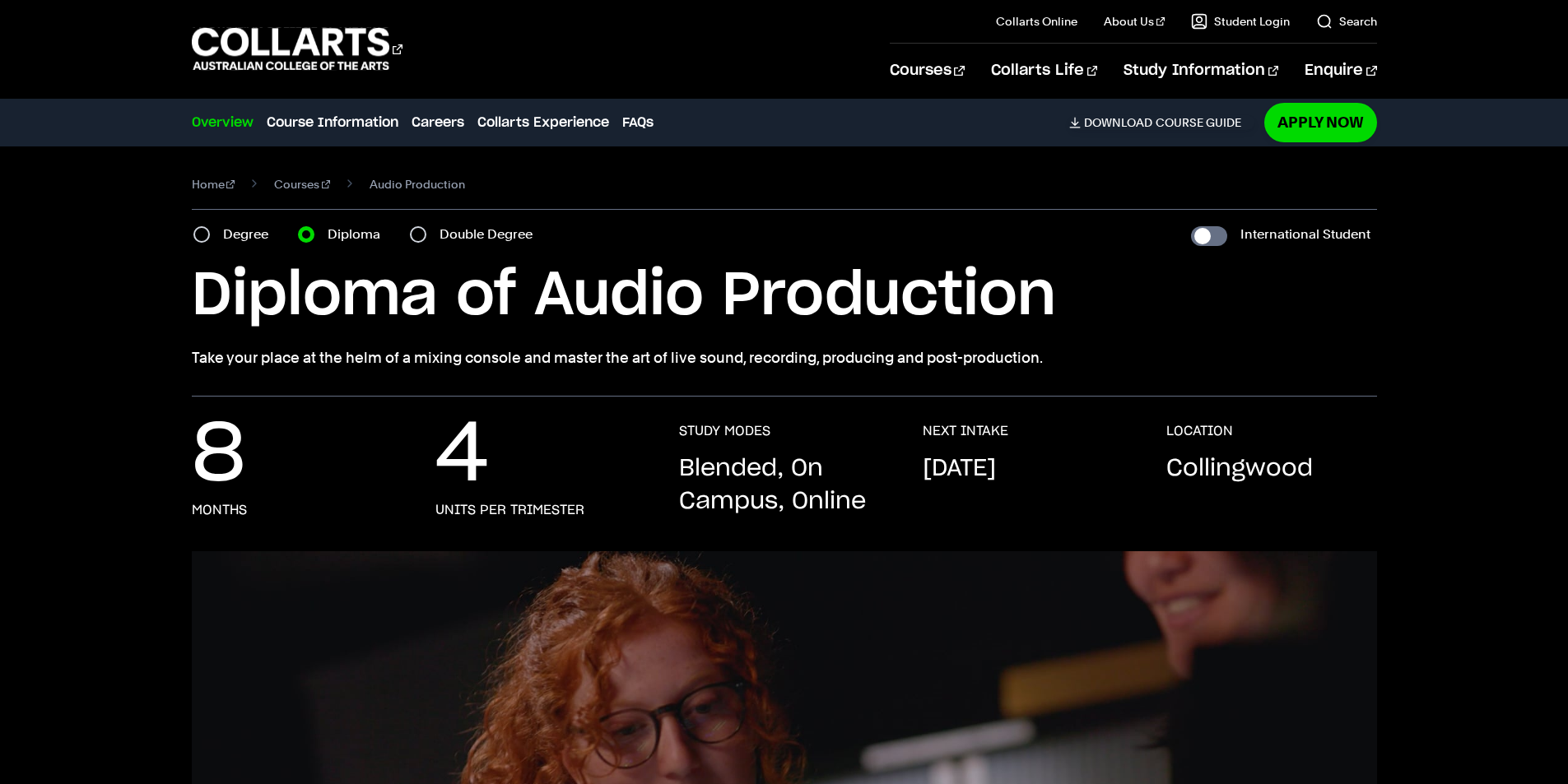
click at [464, 252] on section "Home Courses Audio Production Course variant Degree Diploma Double Degree Inter…" at bounding box center [784, 271] width 1185 height 250
click at [462, 233] on label "Double Degree" at bounding box center [491, 235] width 103 height 23
click at [426, 233] on input "Double Degree" at bounding box center [417, 234] width 16 height 16
radio input "true"
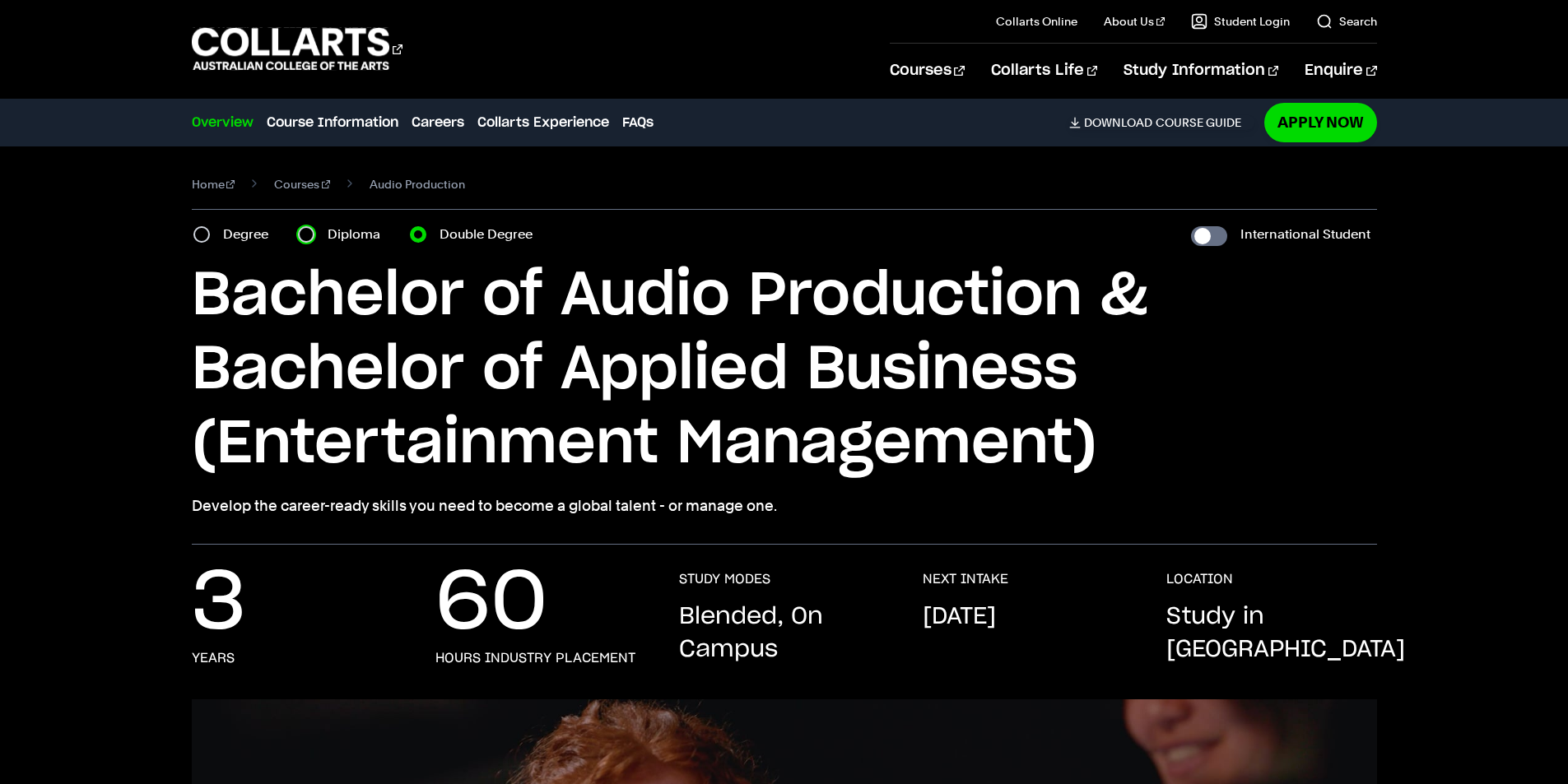
click at [309, 236] on input "Diploma" at bounding box center [306, 234] width 16 height 16
radio input "true"
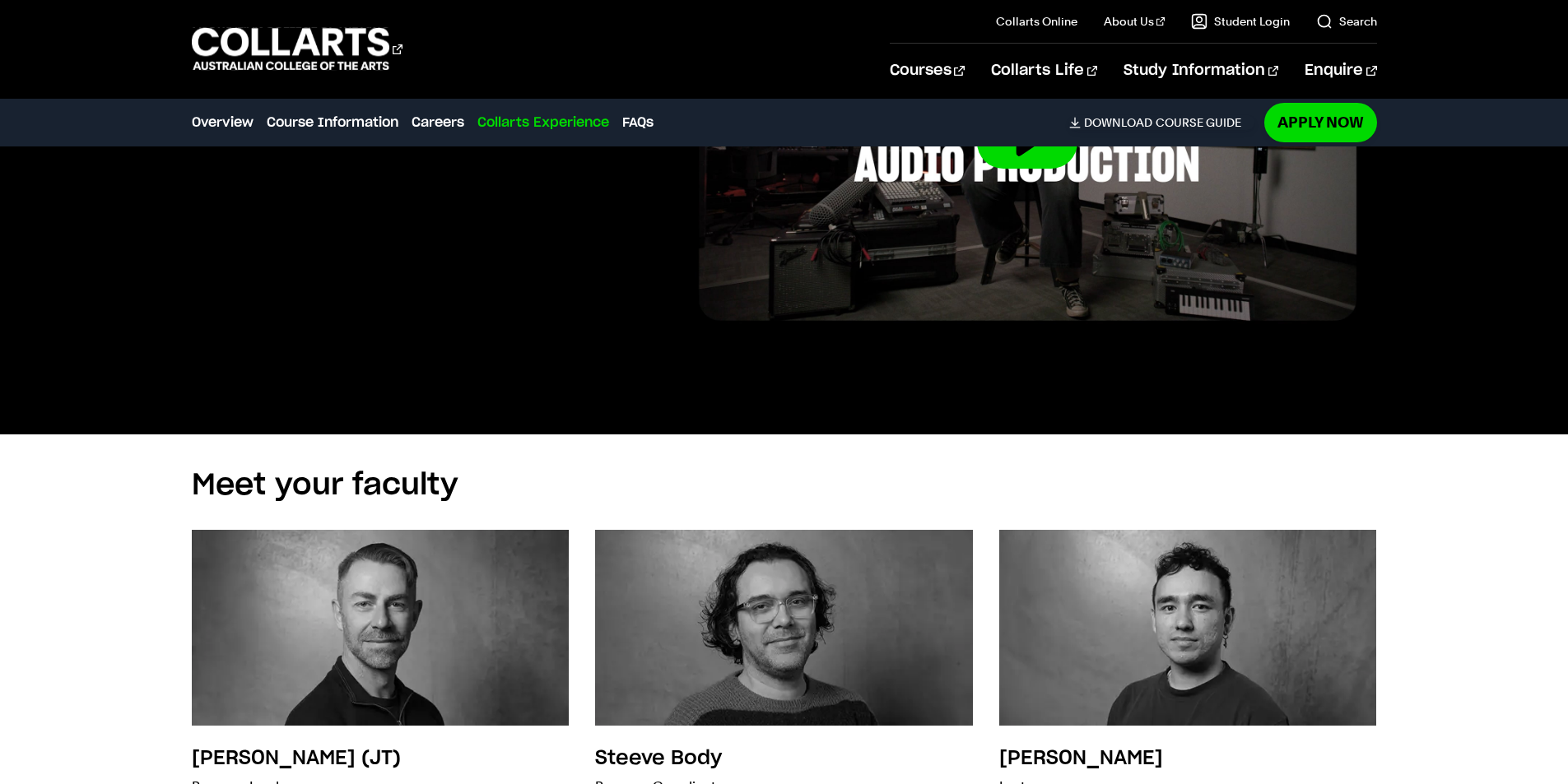
scroll to position [4609, 0]
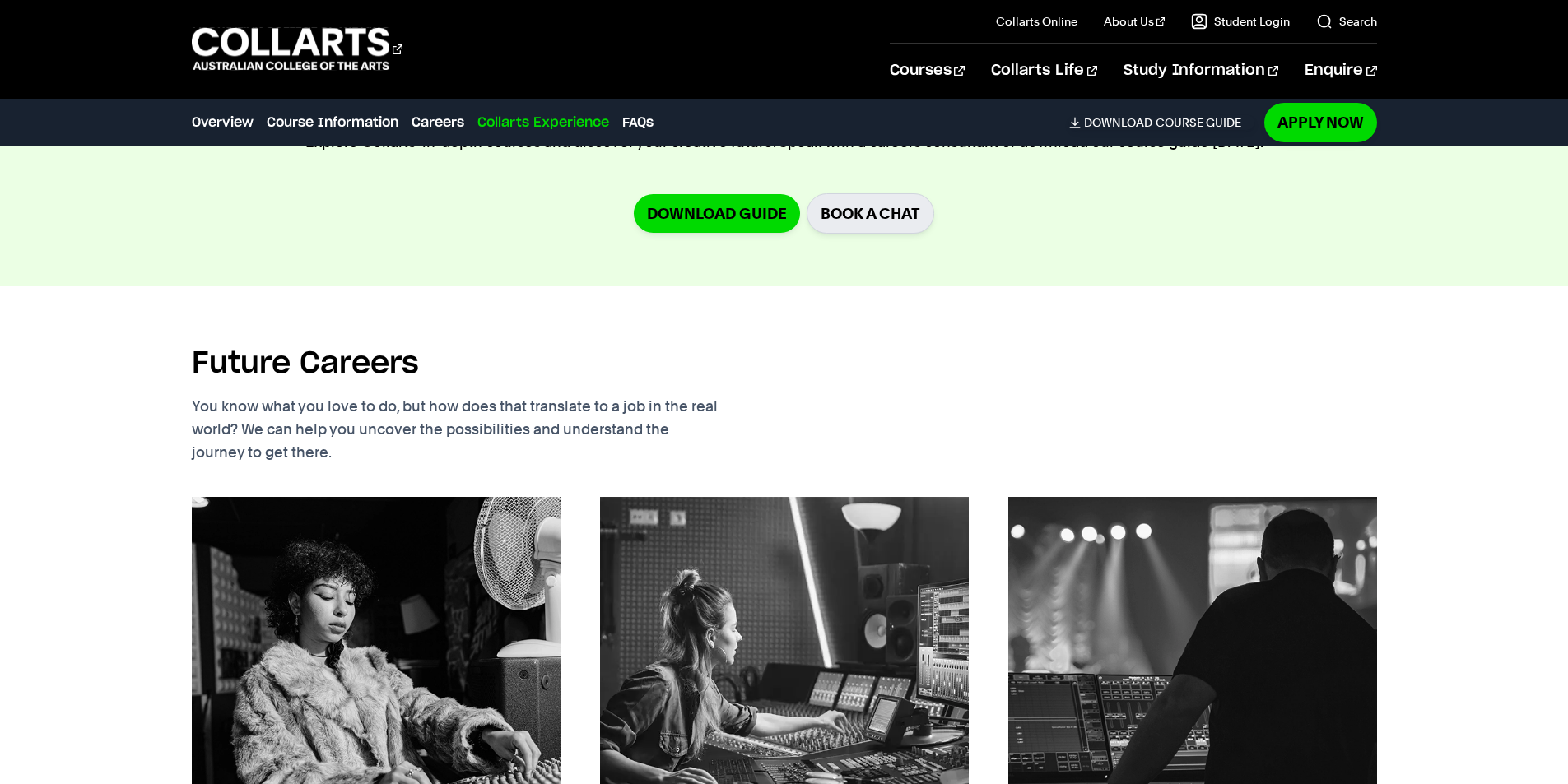
drag, startPoint x: 57, startPoint y: 508, endPoint x: 125, endPoint y: 277, distance: 240.8
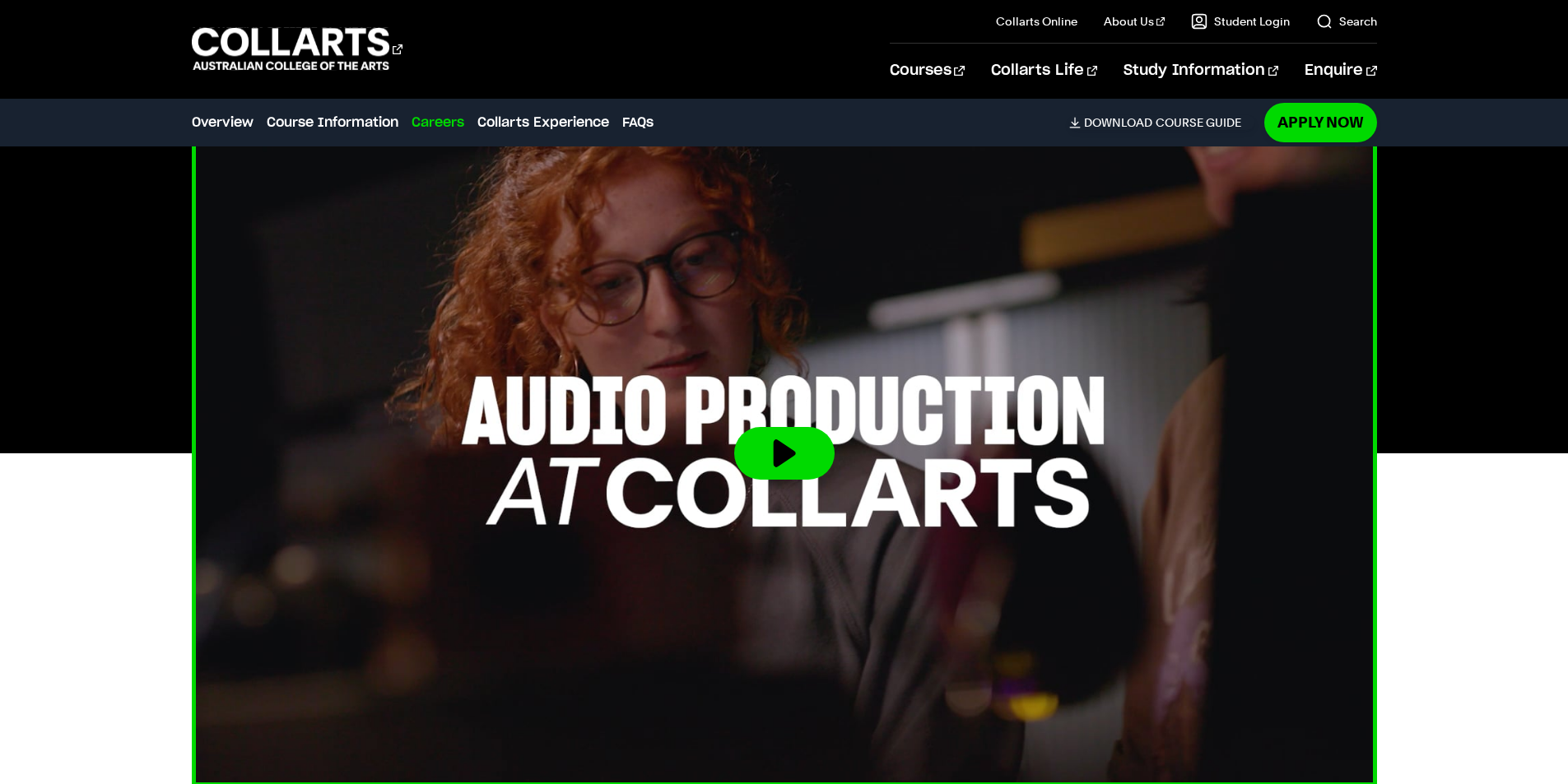
scroll to position [428, 0]
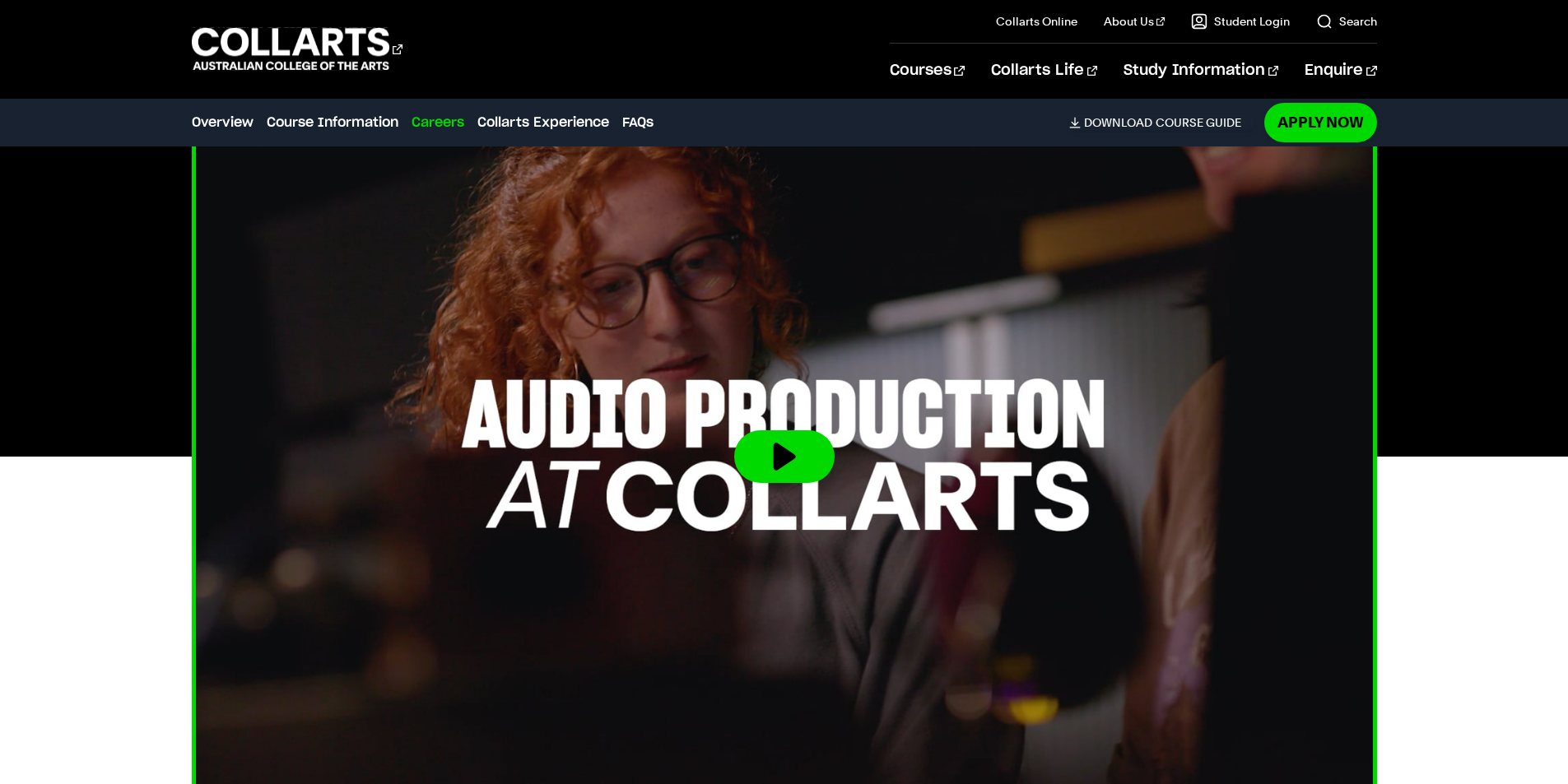
click at [784, 450] on button at bounding box center [784, 456] width 100 height 53
